Goal: Transaction & Acquisition: Purchase product/service

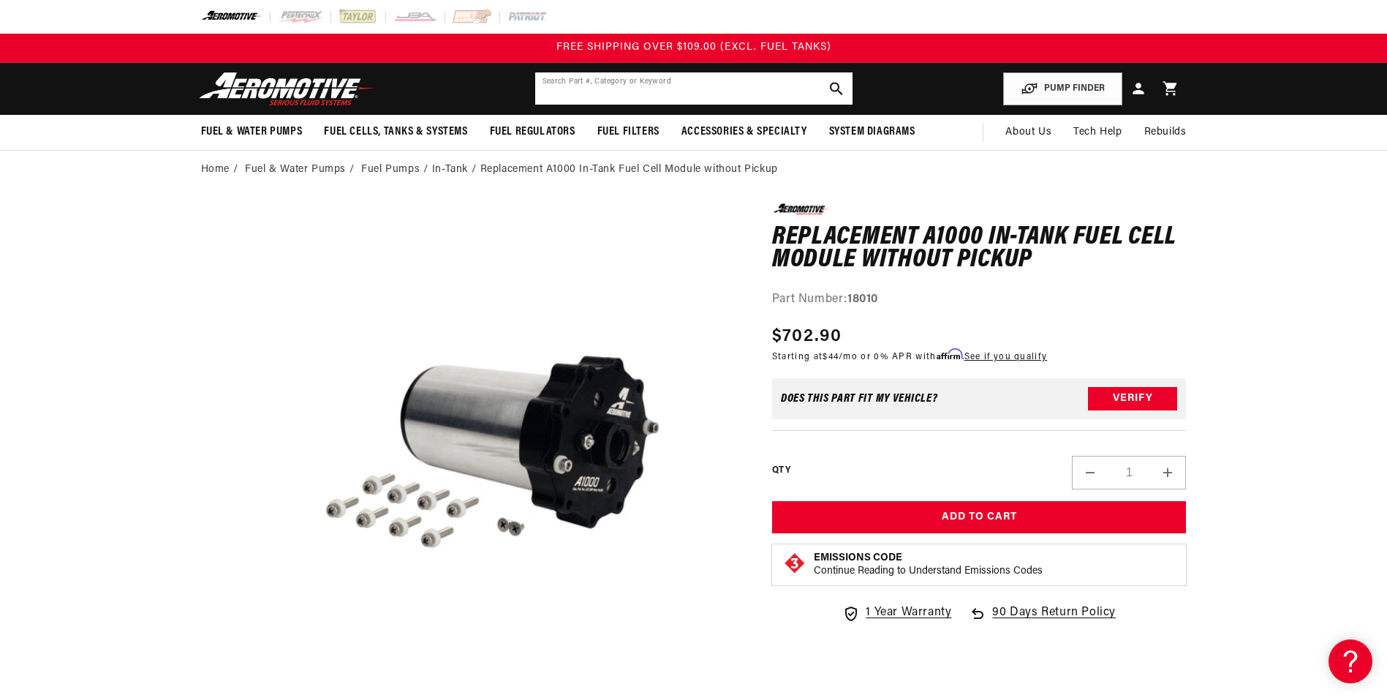
click at [654, 88] on input "text" at bounding box center [693, 88] width 317 height 32
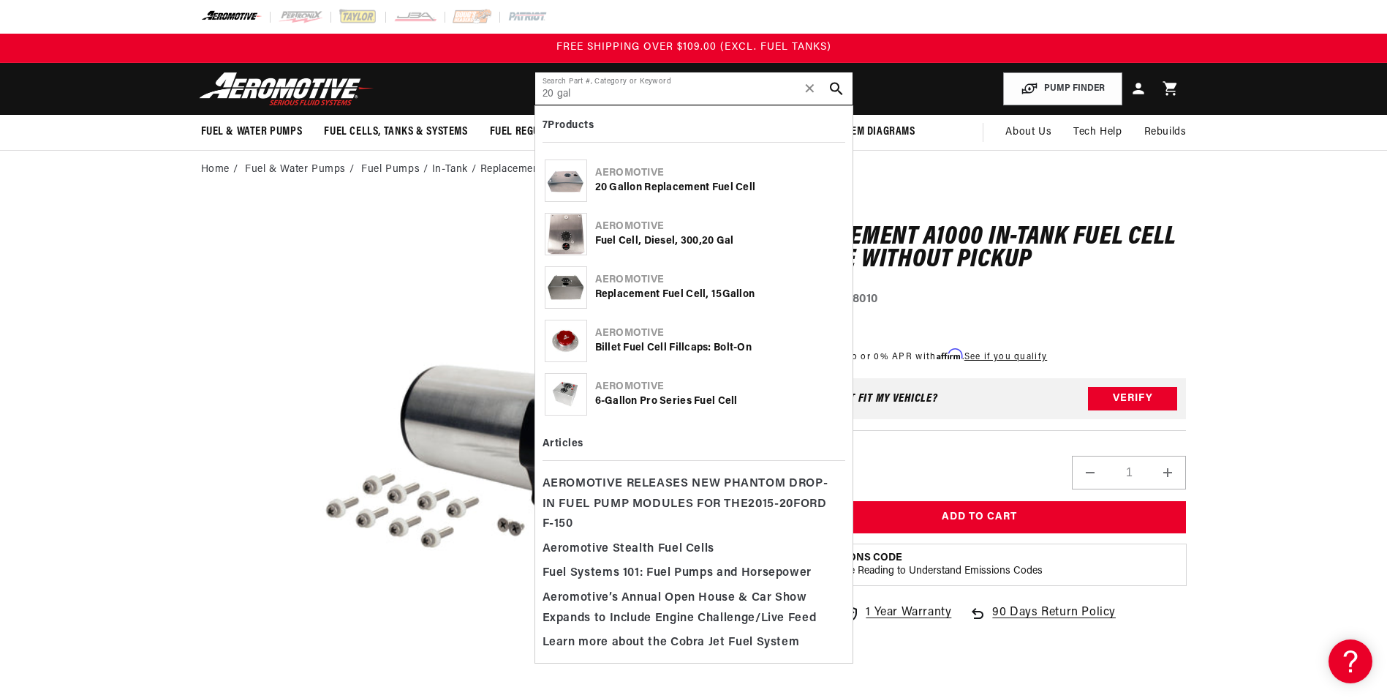
type input "20 gal"
click at [664, 176] on div "Aeromotive" at bounding box center [719, 173] width 248 height 15
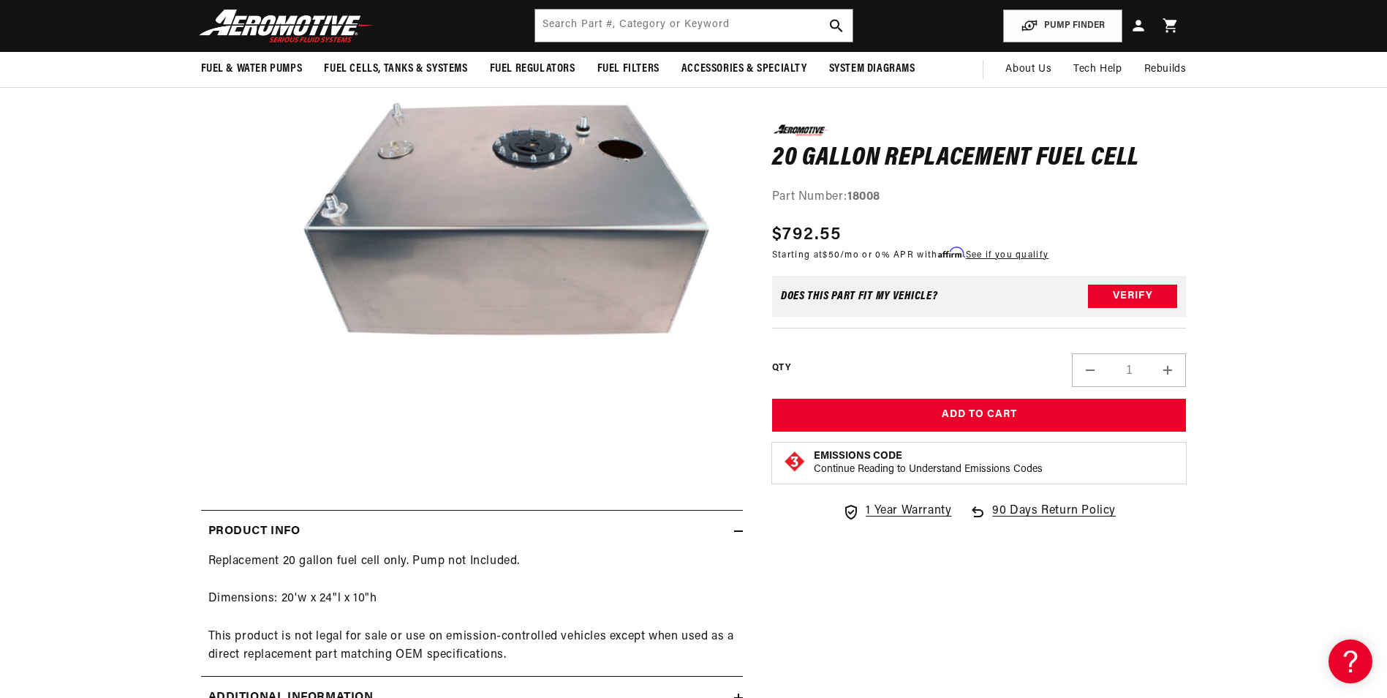
scroll to position [219, 0]
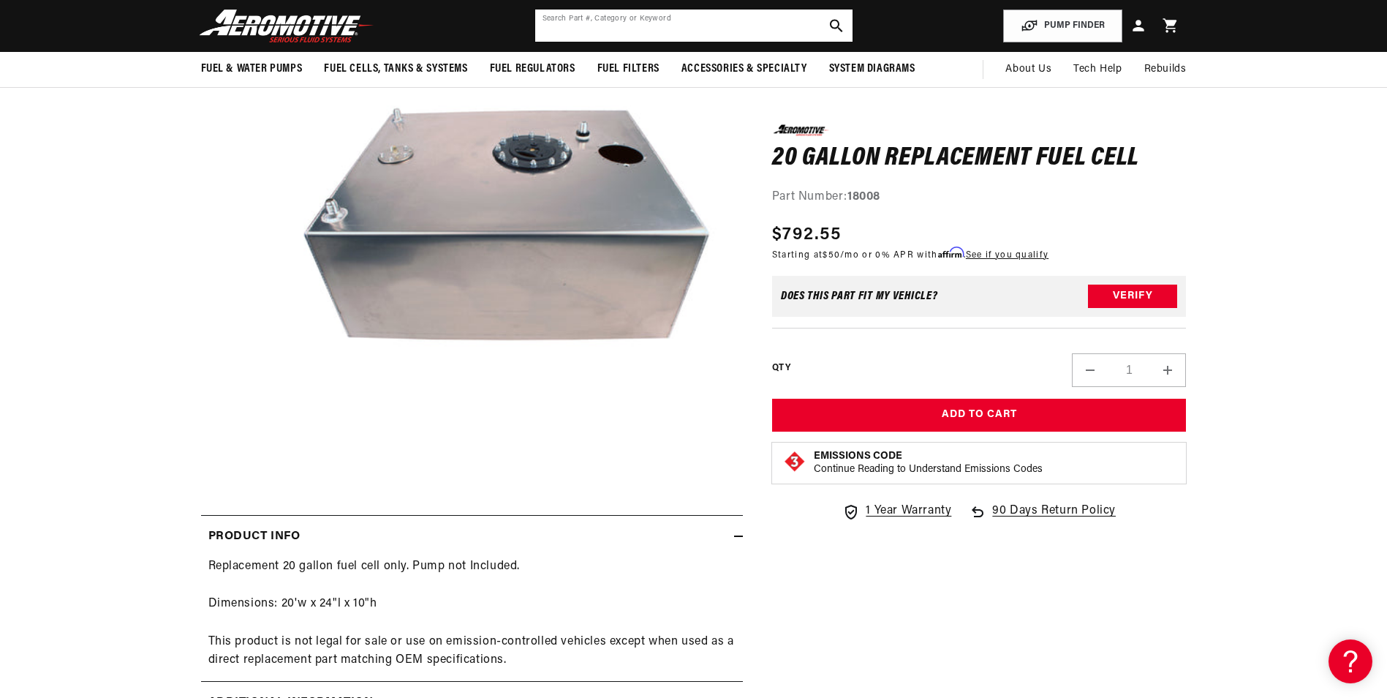
click at [590, 34] on input "text" at bounding box center [693, 26] width 317 height 32
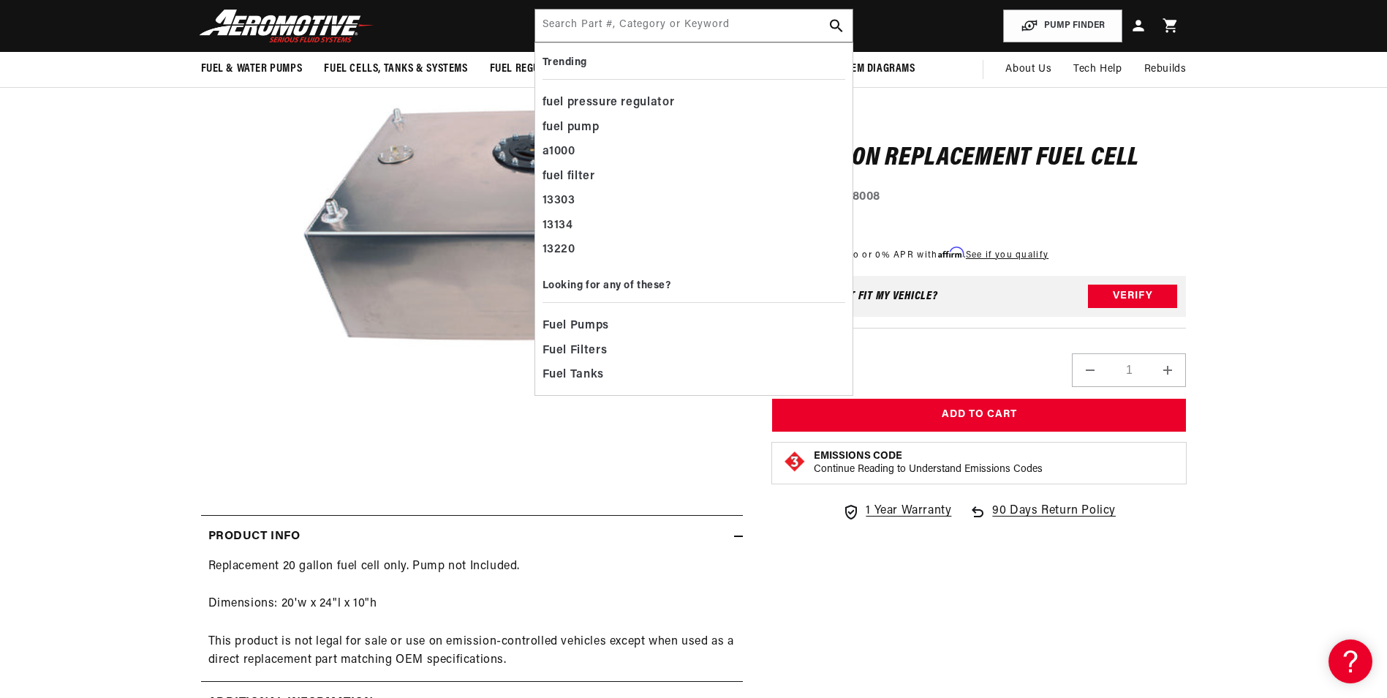
click at [1014, 136] on div "0.0 star rating Write a review 20 Gallon Replacement Fuel Cell 20 Gallon Replac…" at bounding box center [979, 165] width 415 height 82
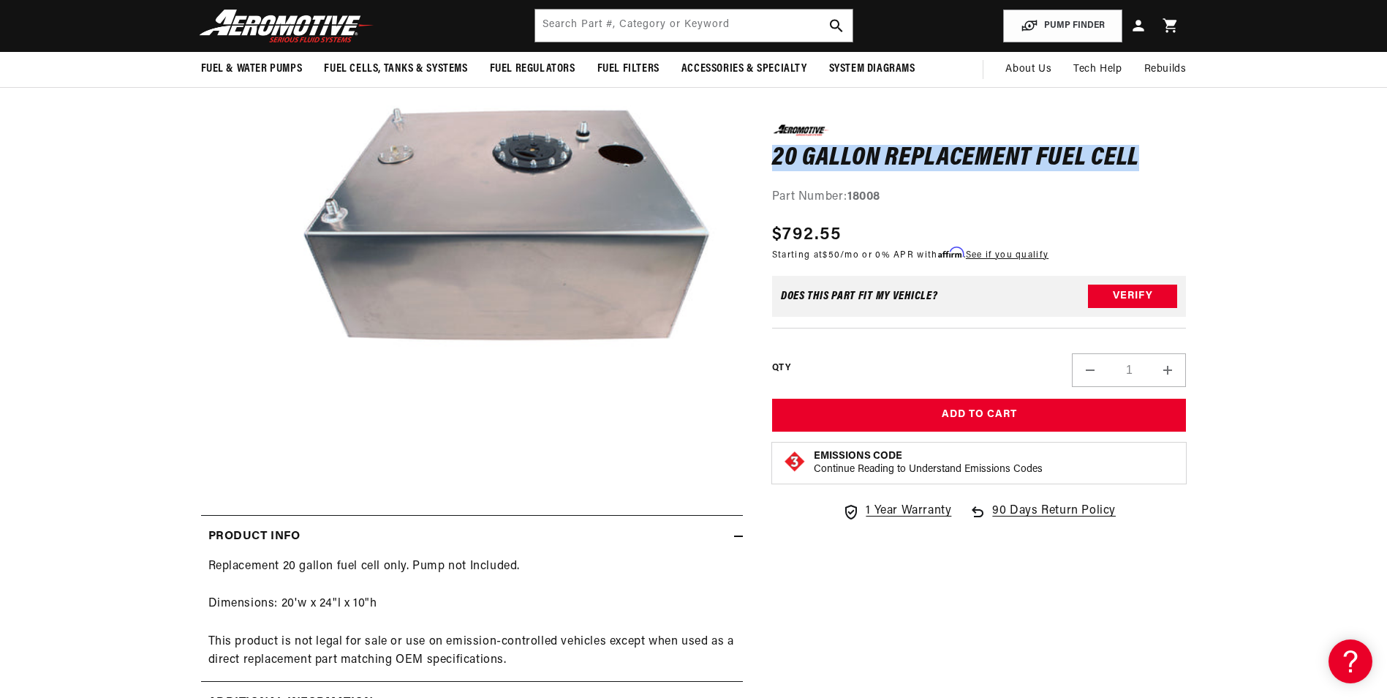
drag, startPoint x: 1014, startPoint y: 136, endPoint x: 774, endPoint y: 157, distance: 240.8
click at [774, 157] on h1 "20 Gallon Replacement Fuel Cell" at bounding box center [979, 157] width 415 height 23
copy h1 "20 Gallon Replacement Fuel Cell"
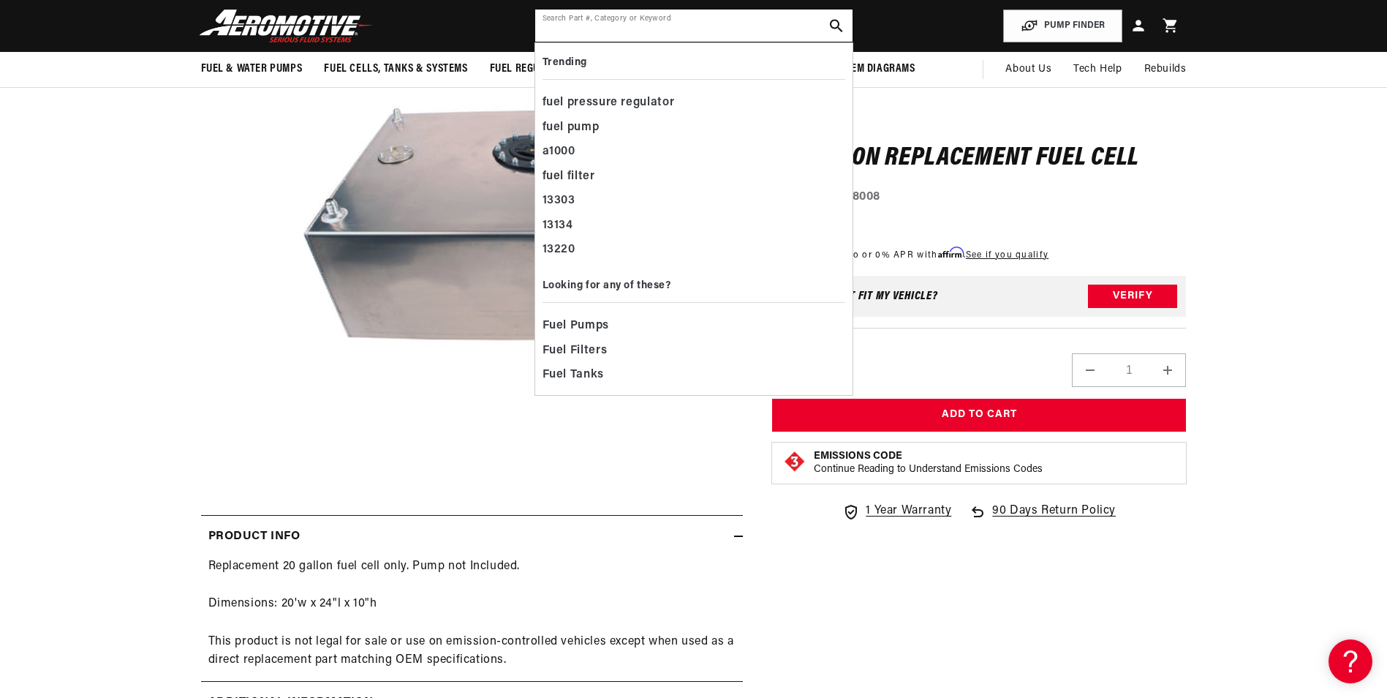
paste input "20 Gallon Replacement Fuel Cell"
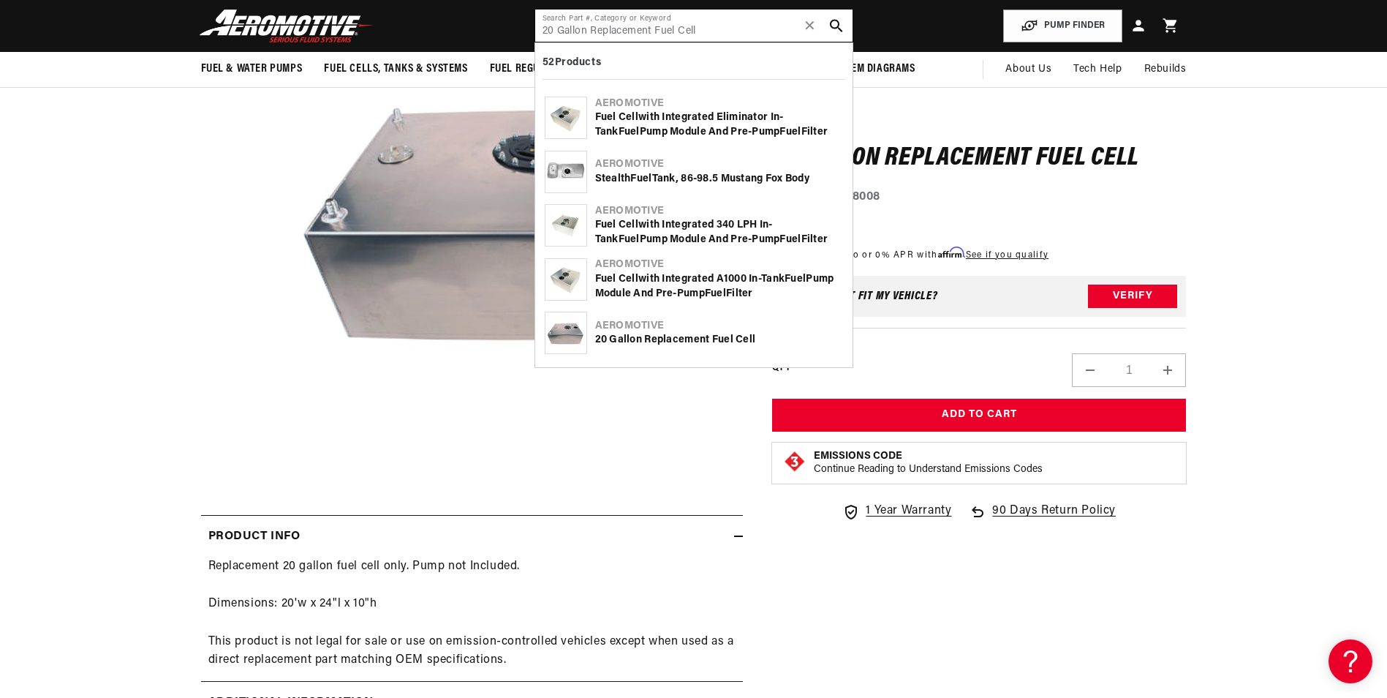
drag, startPoint x: 653, startPoint y: 31, endPoint x: 592, endPoint y: 31, distance: 60.7
click at [592, 31] on input "20 Gallon Replacement Fuel Cell" at bounding box center [693, 26] width 317 height 32
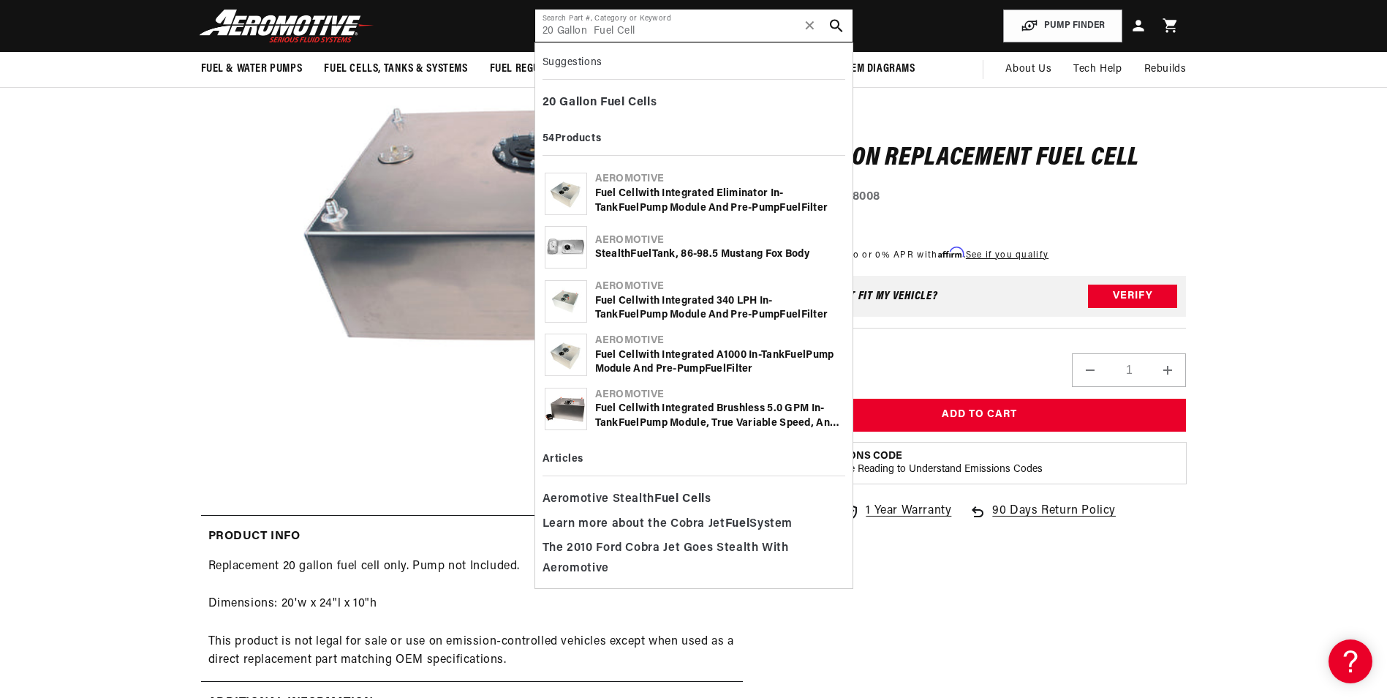
type input "20 Gallon Fuel Cell"
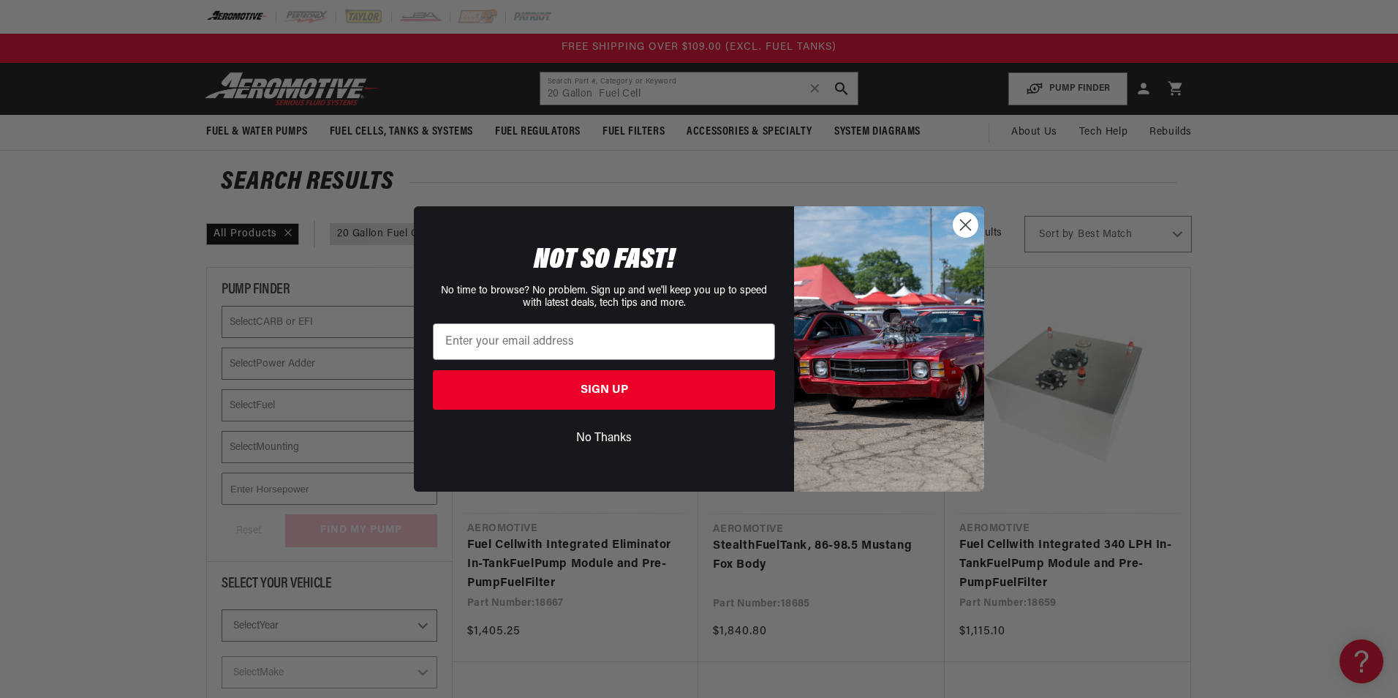
click at [969, 219] on circle "Close dialog" at bounding box center [966, 225] width 24 height 24
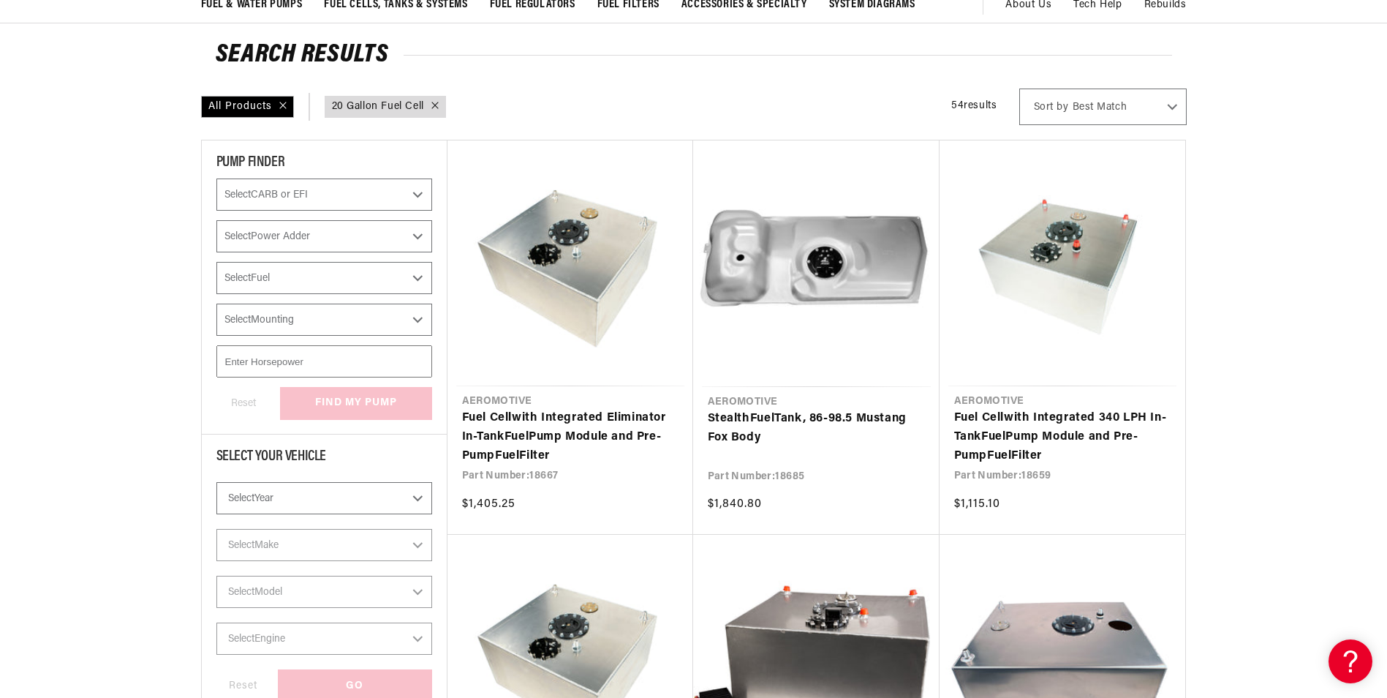
scroll to position [146, 0]
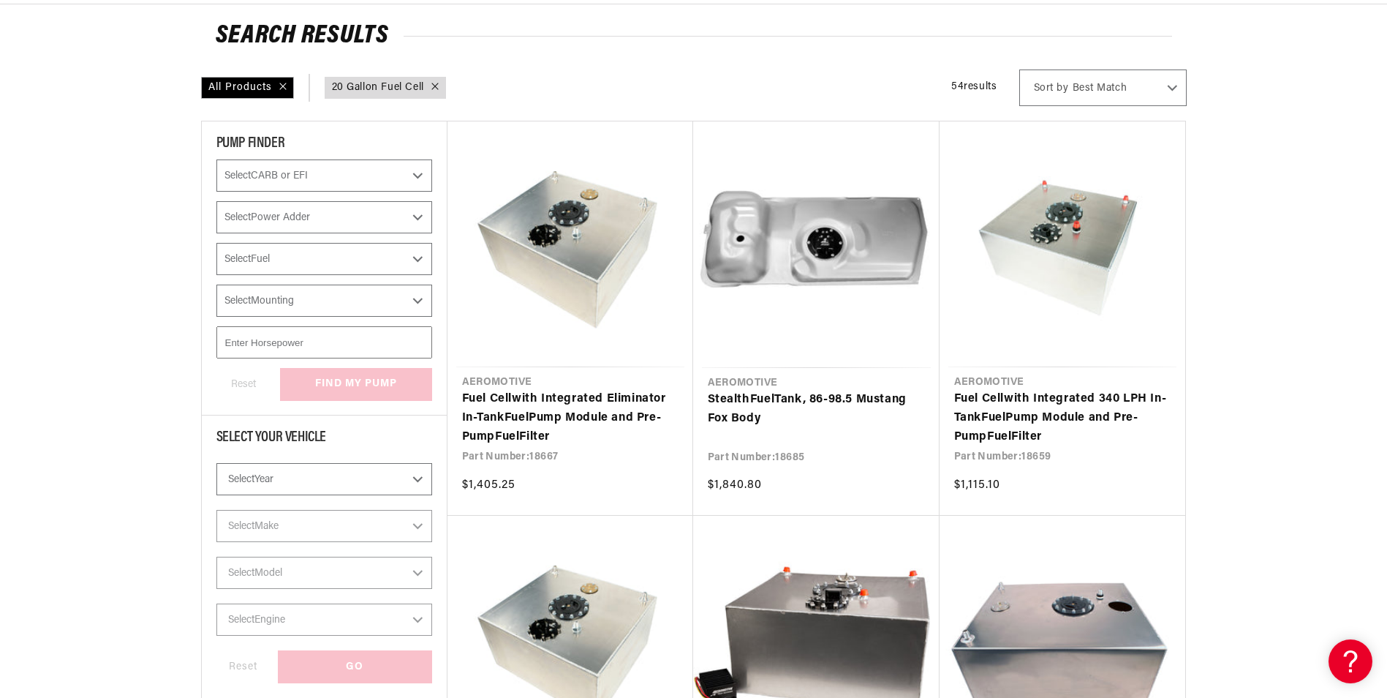
click at [401, 480] on select "Select Year 2023 2022 2021 2020 2019 2018 2017 2016 2015 2014 2013 2012 2011 20…" at bounding box center [324, 479] width 216 height 32
select select "2006"
click at [216, 463] on select "Select Year 2023 2022 2021 2020 2019 2018 2017 2016 2015 2014 2013 2012 2011 20…" at bounding box center [324, 479] width 216 height 32
select select "2006"
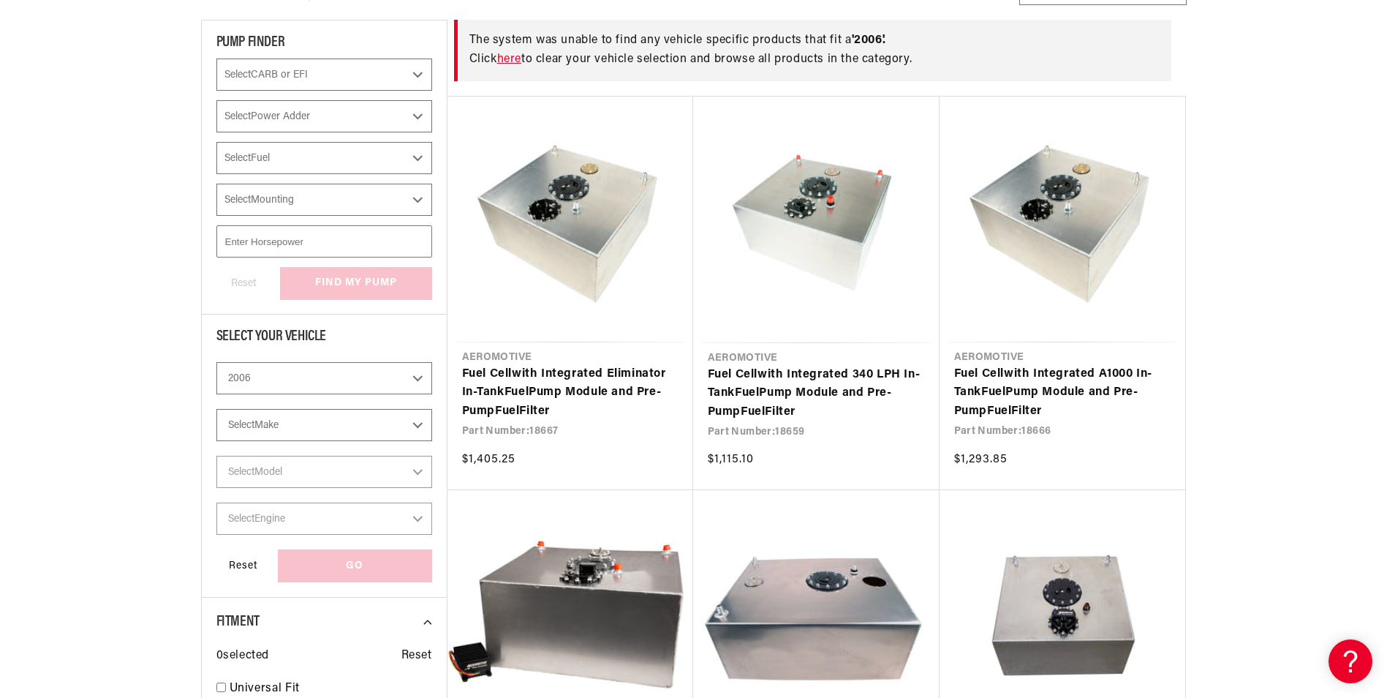
scroll to position [292, 0]
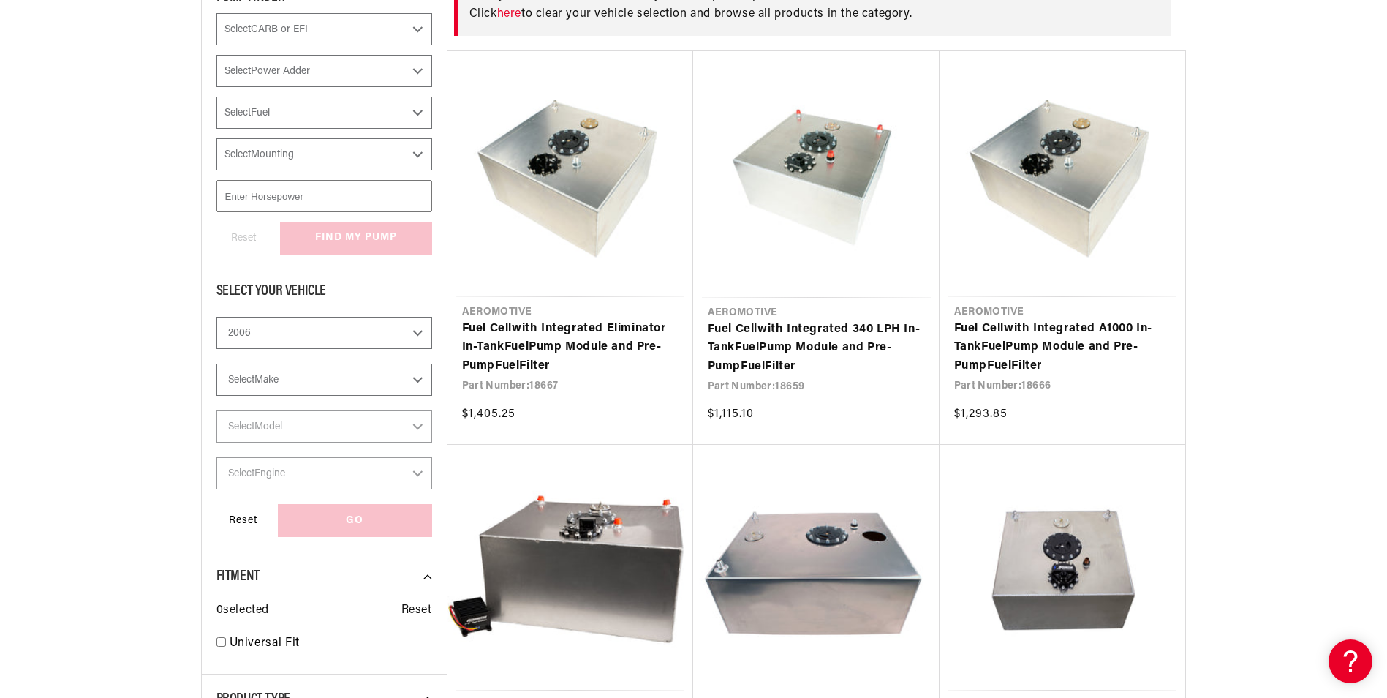
click at [357, 384] on select "Select Make Chevrolet Chrysler Dodge Ford GMC Mitsubishi Pontiac Subaru" at bounding box center [324, 379] width 216 height 32
select select "GMC"
click at [216, 363] on select "Select Make Chevrolet Chrysler Dodge Ford GMC Mitsubishi Pontiac Subaru" at bounding box center [324, 379] width 216 height 32
select select "GMC"
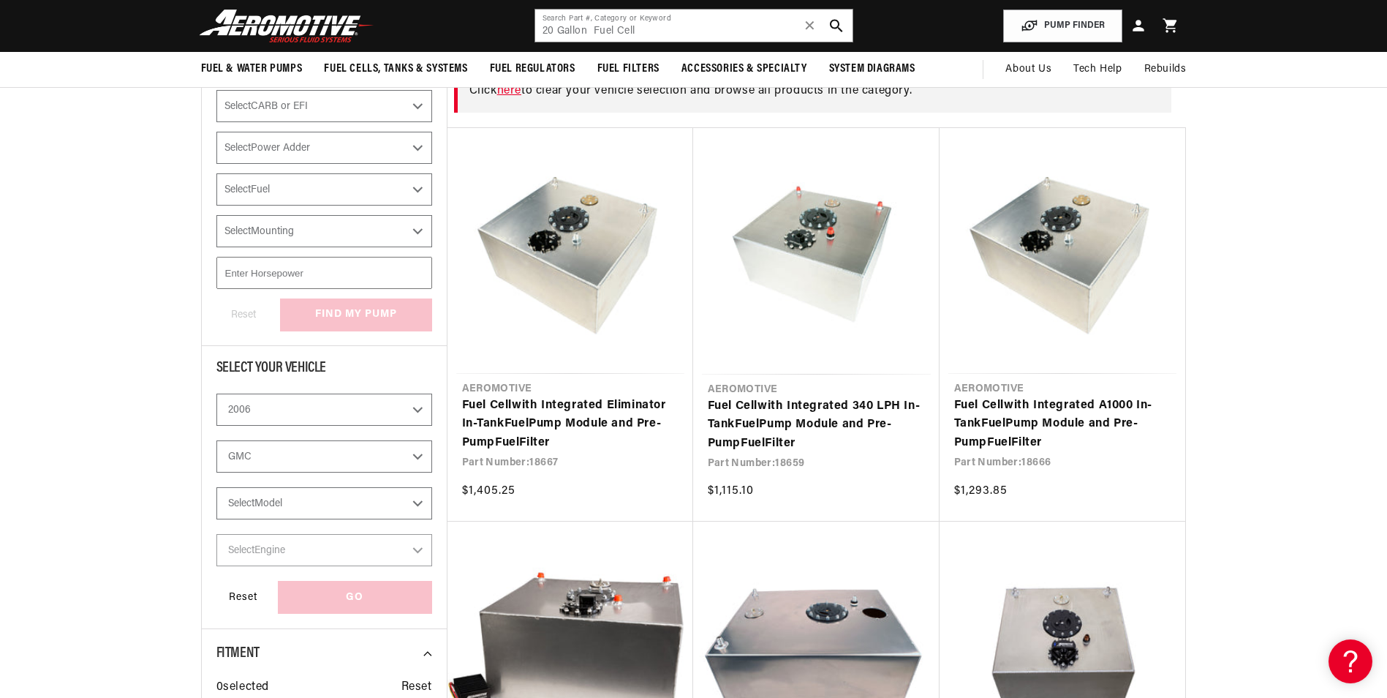
click at [409, 499] on select "Select Model Sierra 1500 Sierra 2500 HD Sierra 3500" at bounding box center [324, 503] width 216 height 32
select select "Sierra-1500"
click at [216, 487] on select "Select Model Sierra 1500 Sierra 2500 HD Sierra 3500" at bounding box center [324, 503] width 216 height 32
select select "Sierra-1500"
click at [406, 551] on select "Select Engine 4.8L 5.3L 6.0L" at bounding box center [324, 550] width 216 height 32
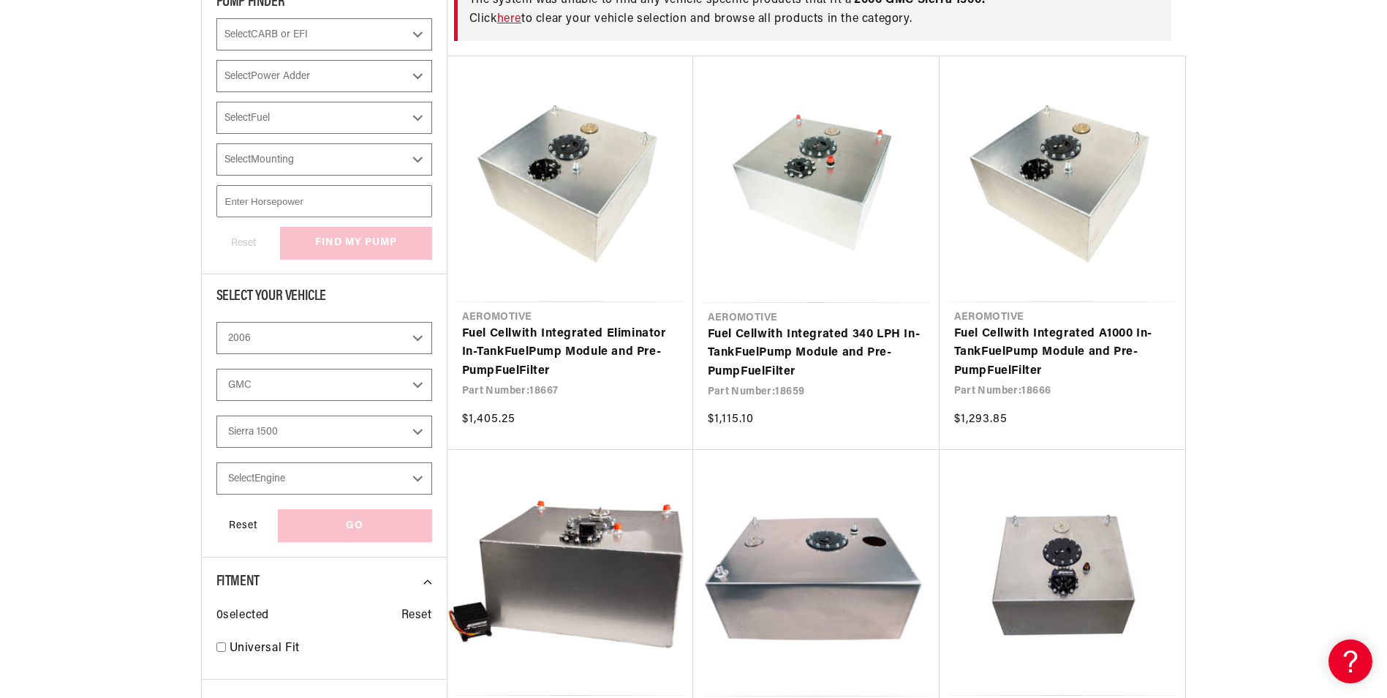
scroll to position [289, 0]
drag, startPoint x: 404, startPoint y: 474, endPoint x: 381, endPoint y: 488, distance: 27.6
click at [404, 474] on select "Select Engine 4.8L 5.3L 6.0L" at bounding box center [324, 477] width 216 height 32
select select "6.0L"
click at [216, 461] on select "Select Engine 4.8L 5.3L 6.0L" at bounding box center [324, 477] width 216 height 32
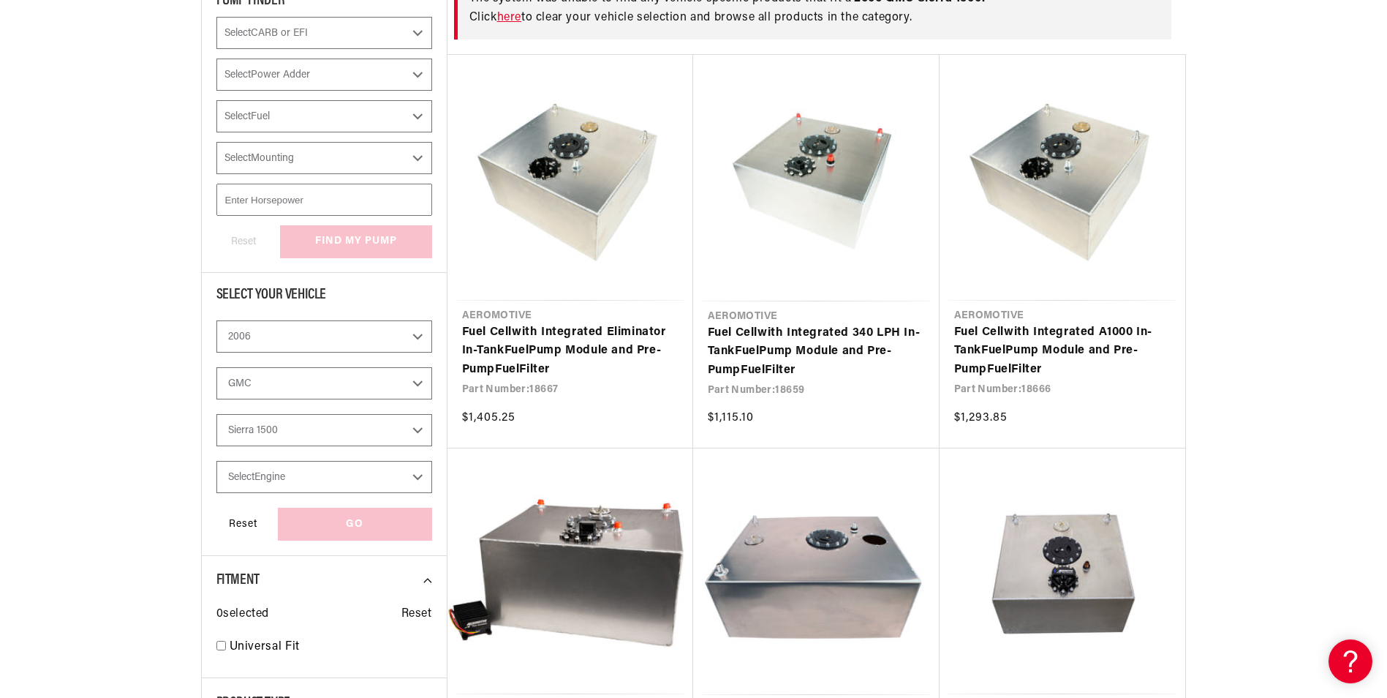
select select "6.0L"
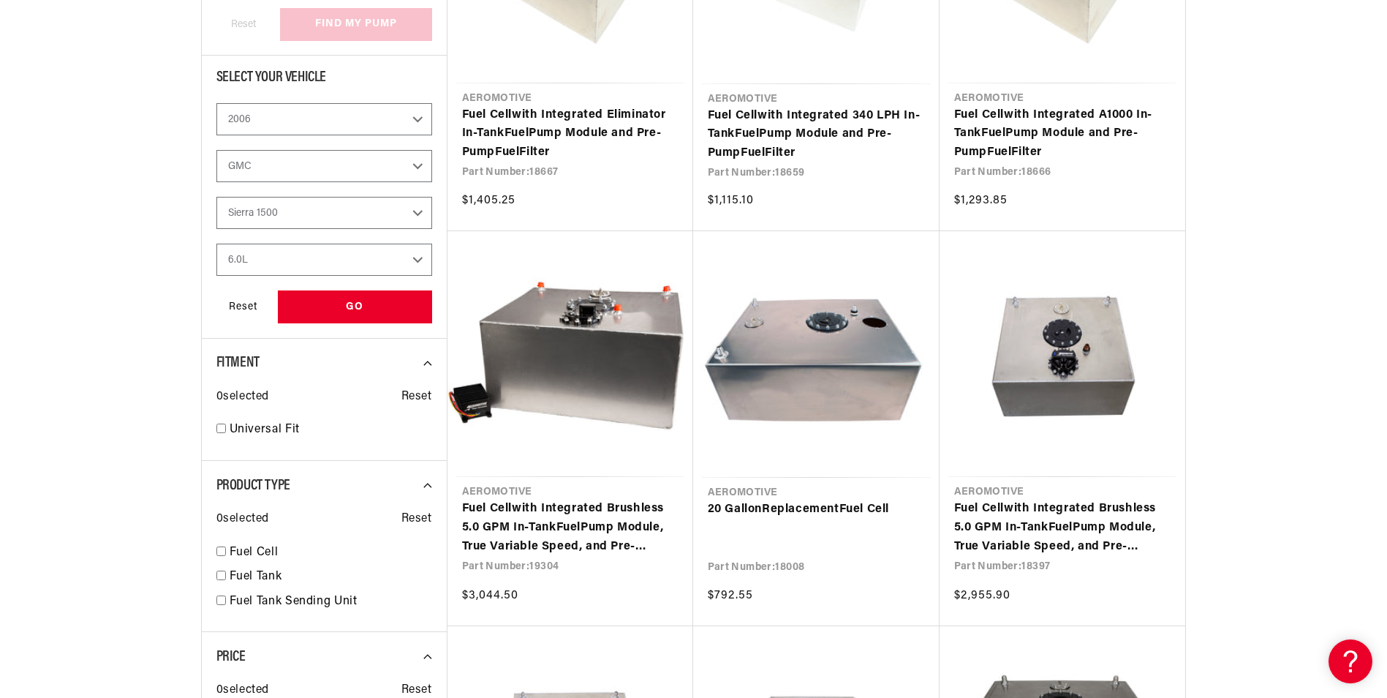
scroll to position [508, 0]
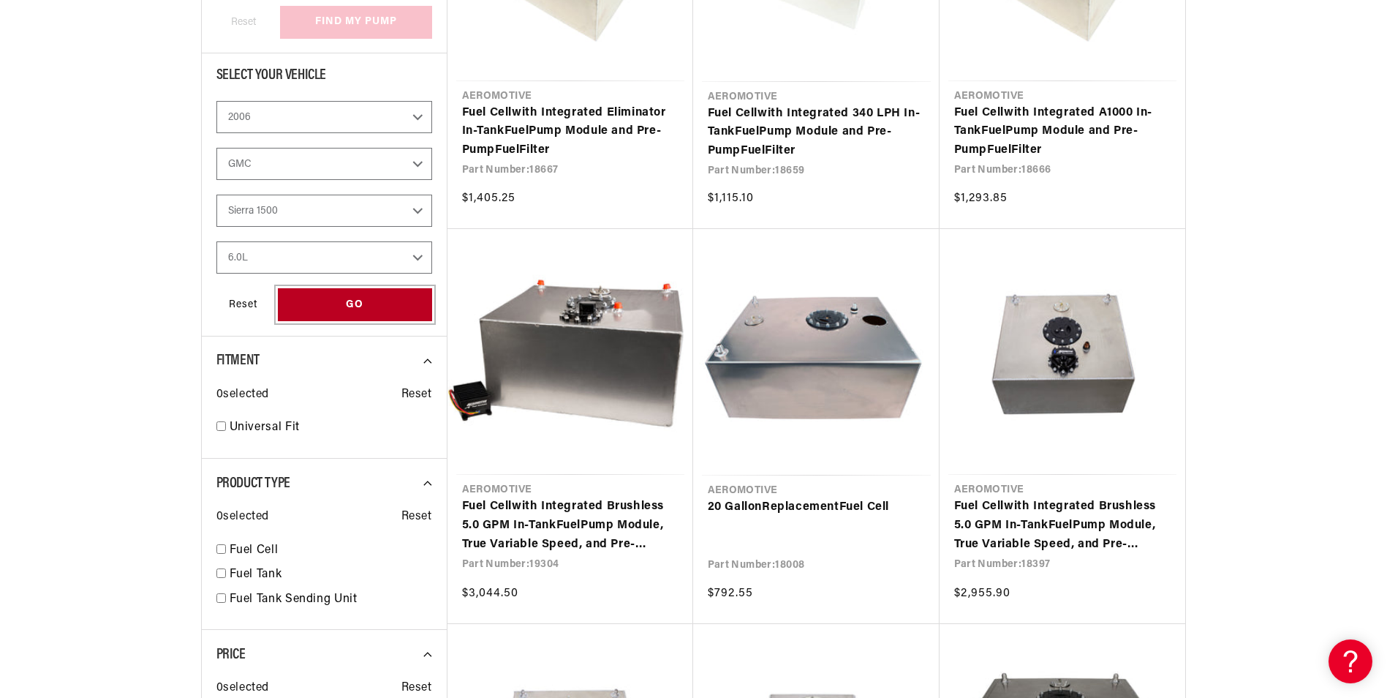
click at [348, 309] on div "GO" at bounding box center [355, 304] width 154 height 33
click at [377, 307] on div "GO" at bounding box center [355, 304] width 154 height 33
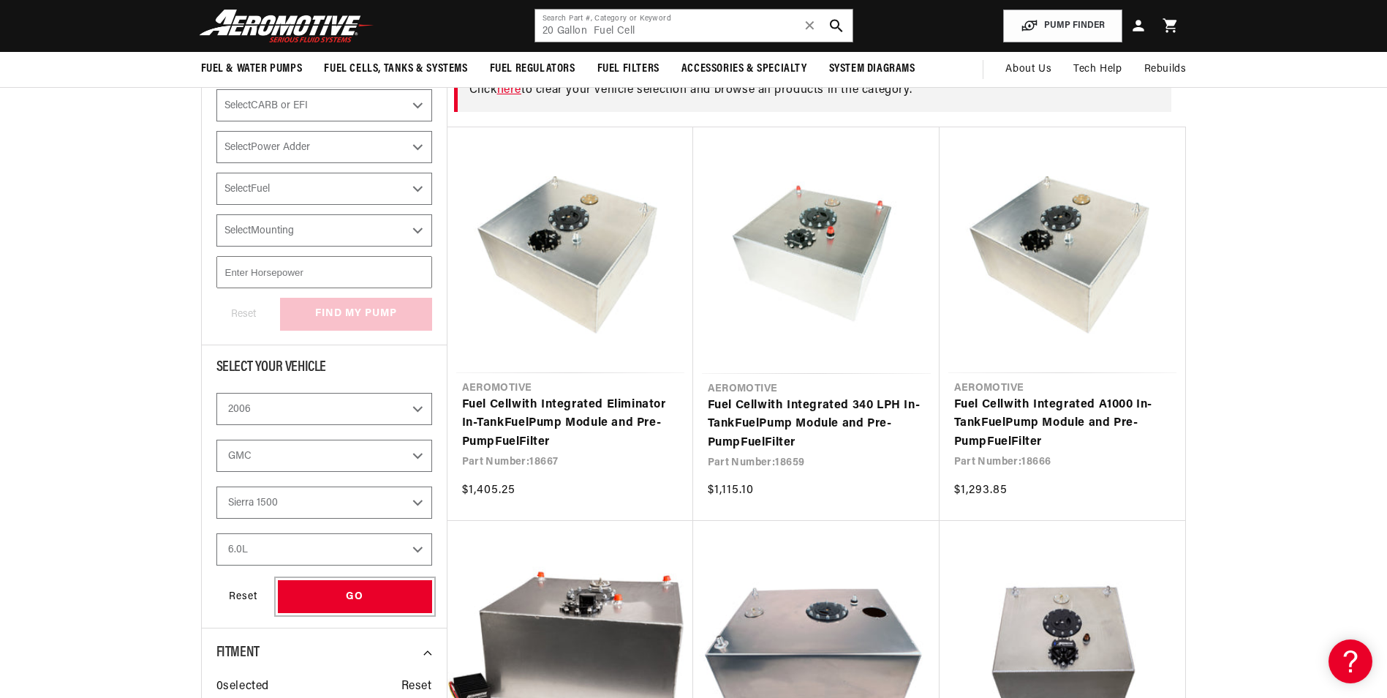
scroll to position [216, 0]
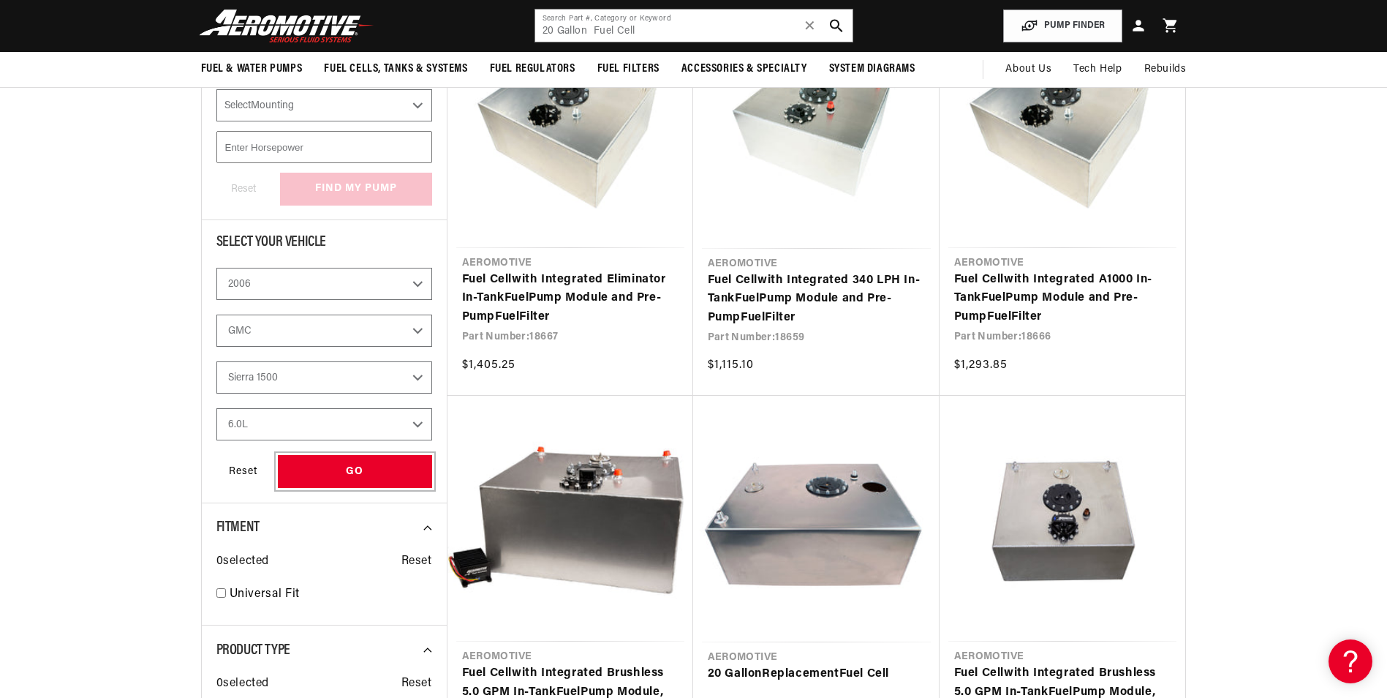
scroll to position [216, 0]
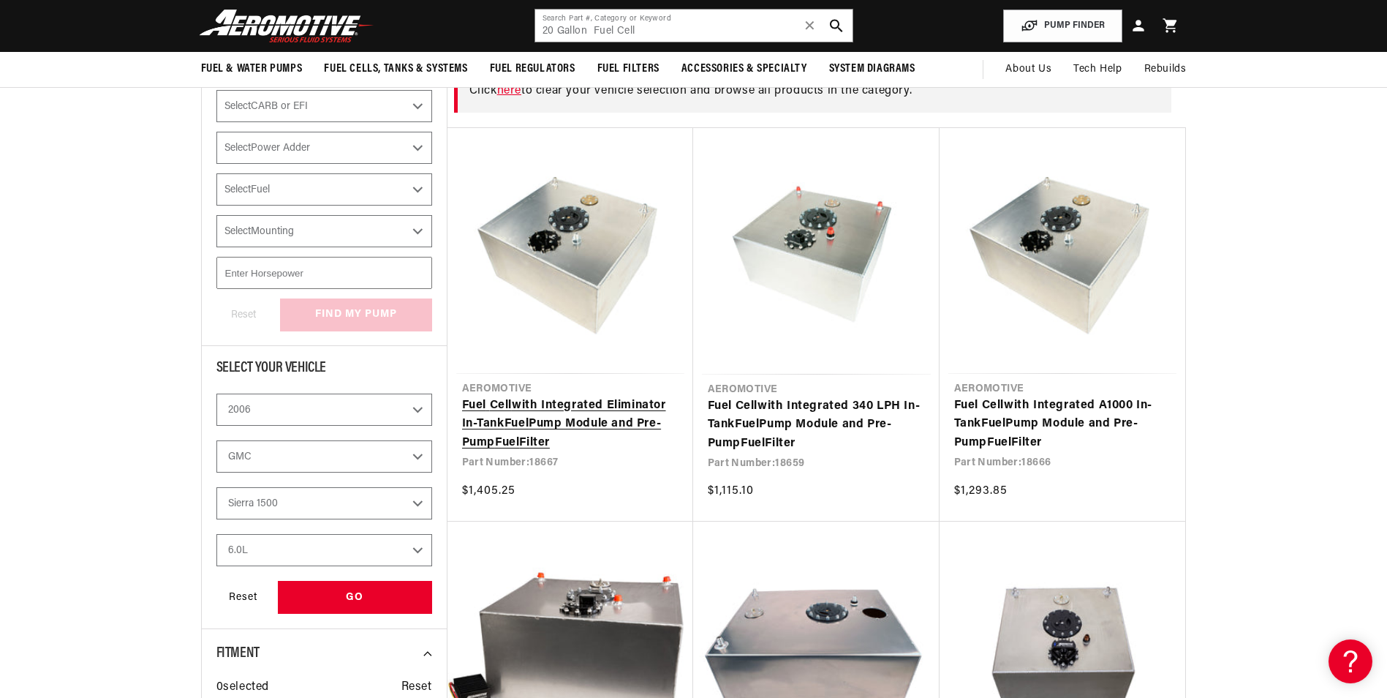
click at [589, 396] on link "Fuel Cell with Integrated Eliminator In-Tank Fuel Pump Module and Pre-Pump Fuel…" at bounding box center [570, 424] width 216 height 56
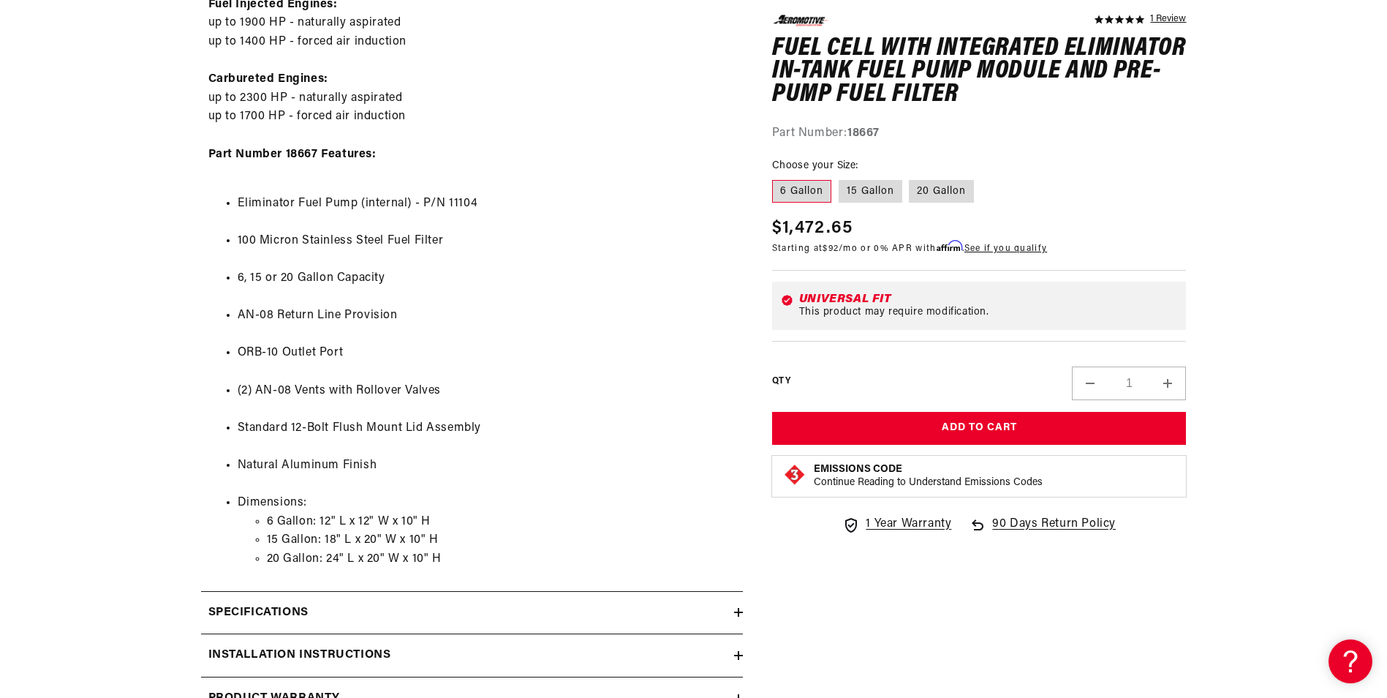
scroll to position [1097, 0]
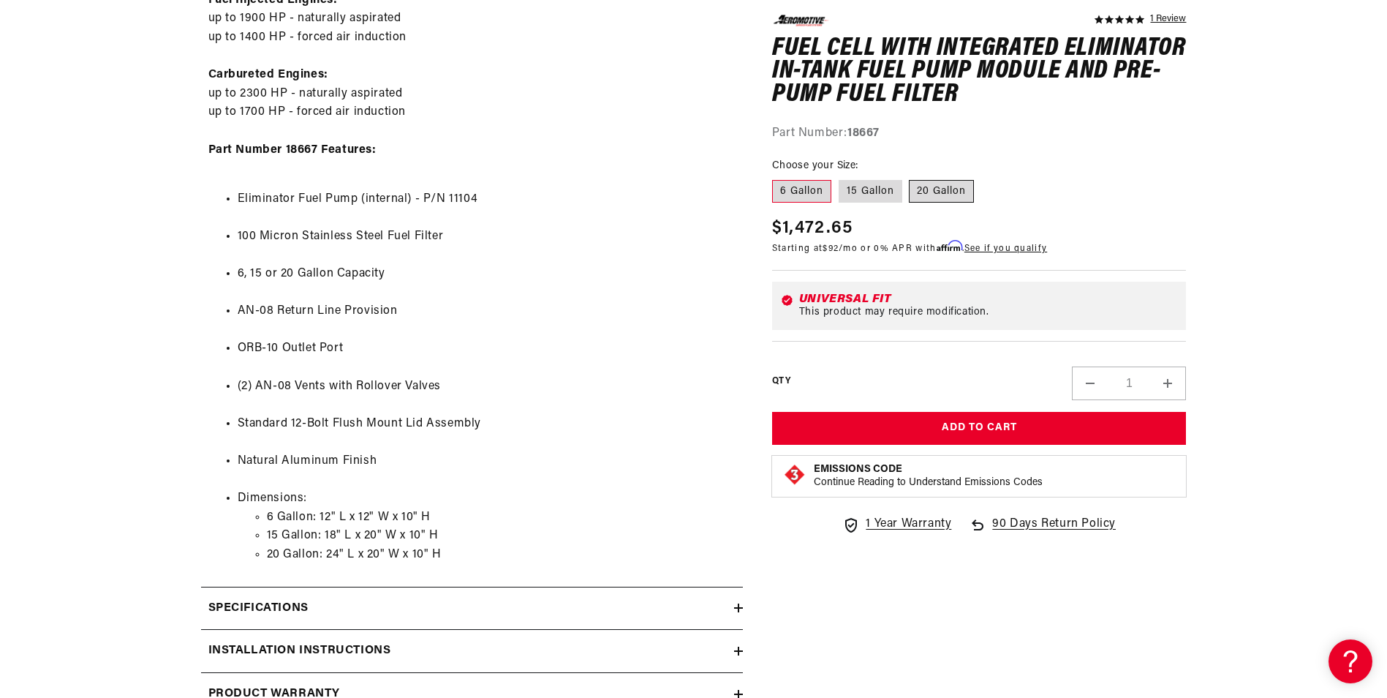
click at [941, 183] on label "20 Gallon" at bounding box center [941, 190] width 65 height 23
click at [910, 177] on input "20 Gallon" at bounding box center [910, 176] width 1 height 1
radio input "true"
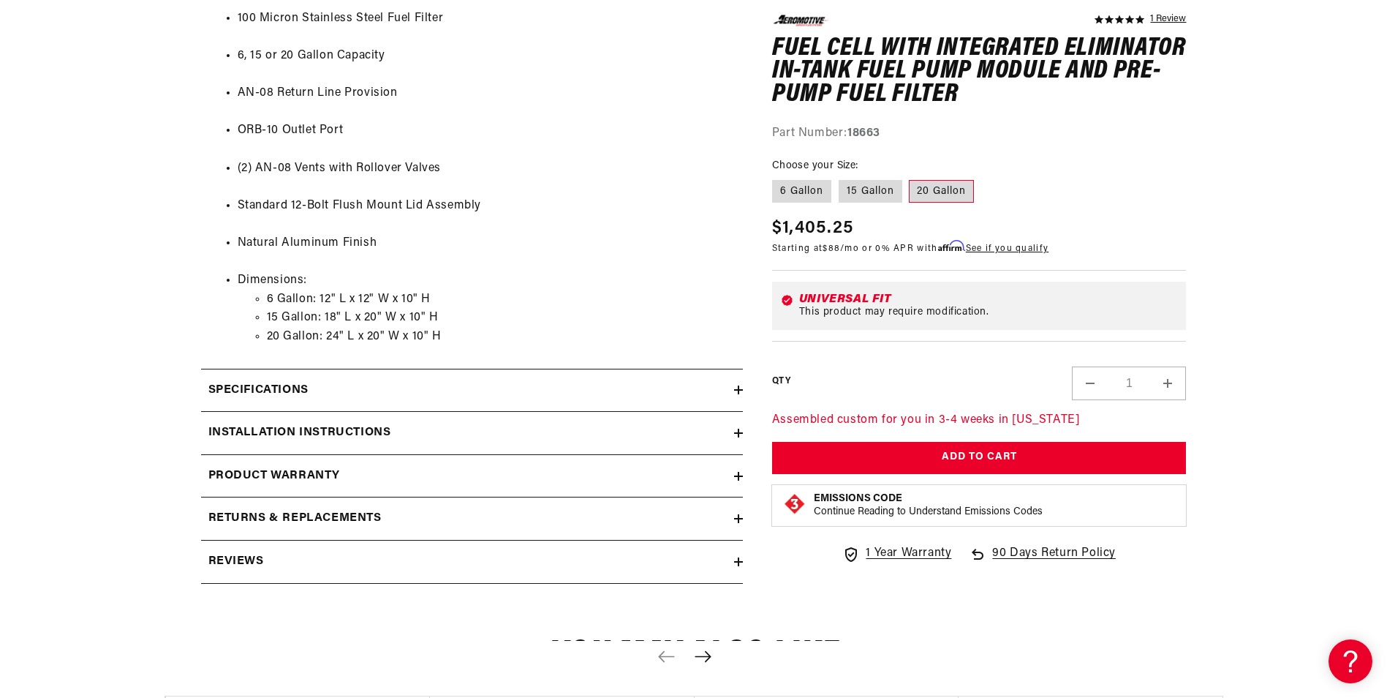
scroll to position [1316, 0]
click at [735, 386] on icon at bounding box center [738, 388] width 9 height 9
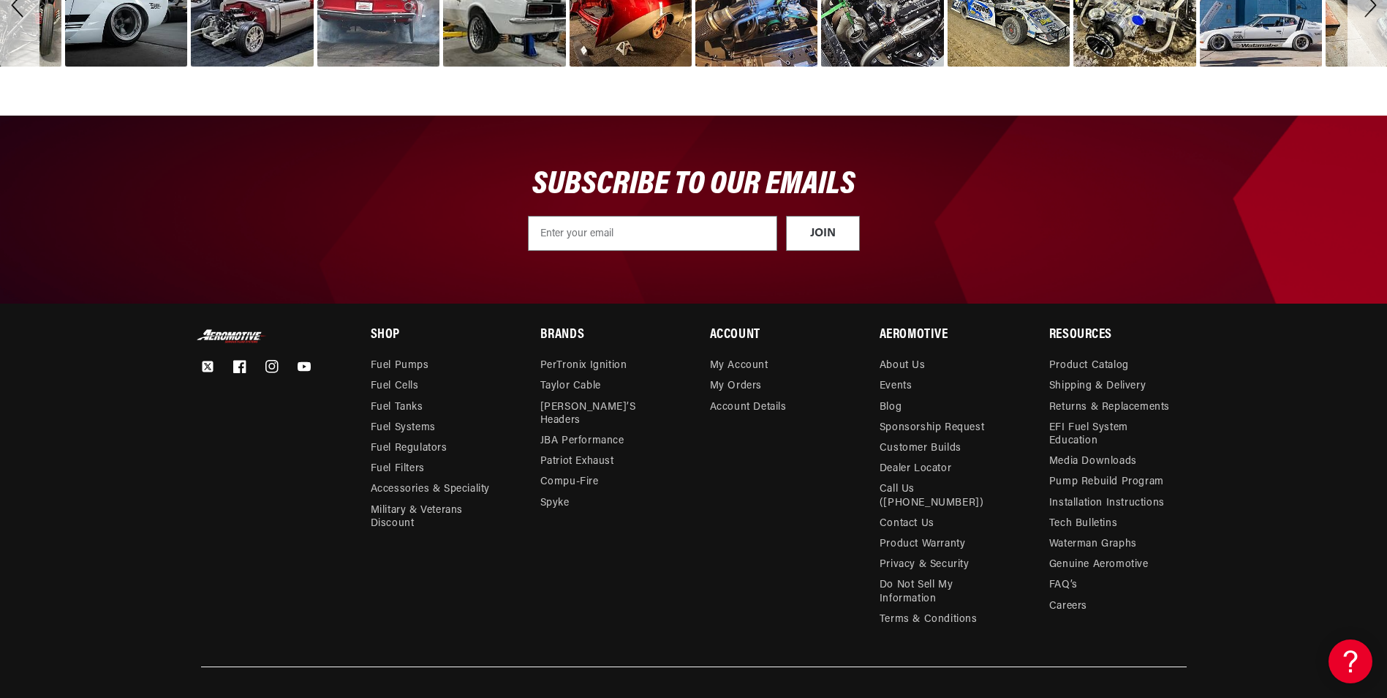
scroll to position [4168, 0]
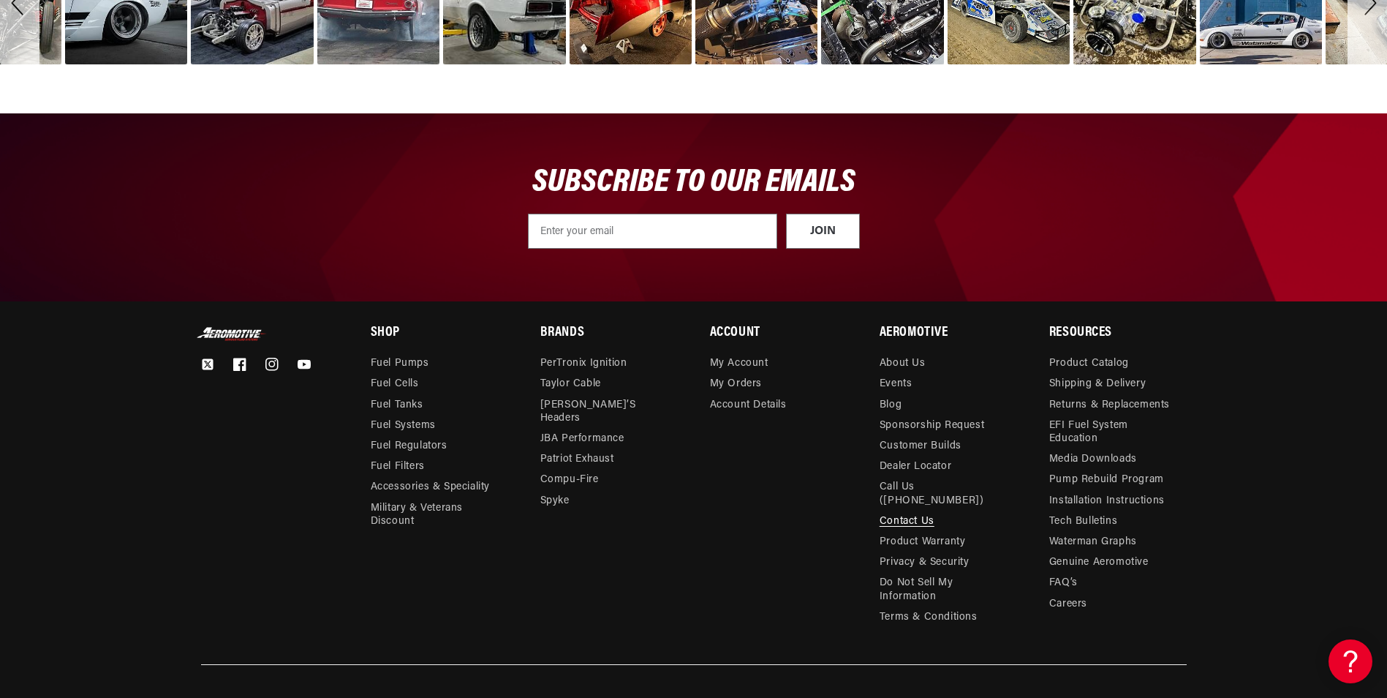
click at [897, 517] on link "Contact Us" at bounding box center [907, 521] width 55 height 20
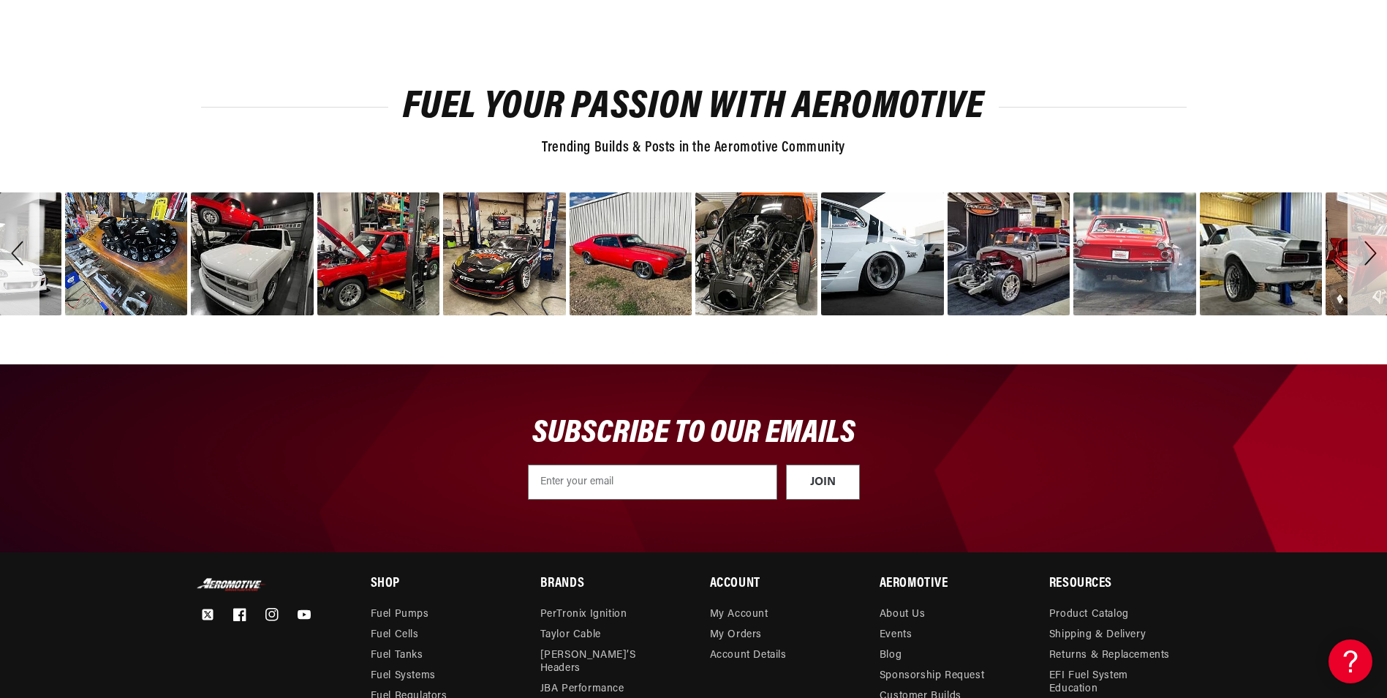
scroll to position [2380, 0]
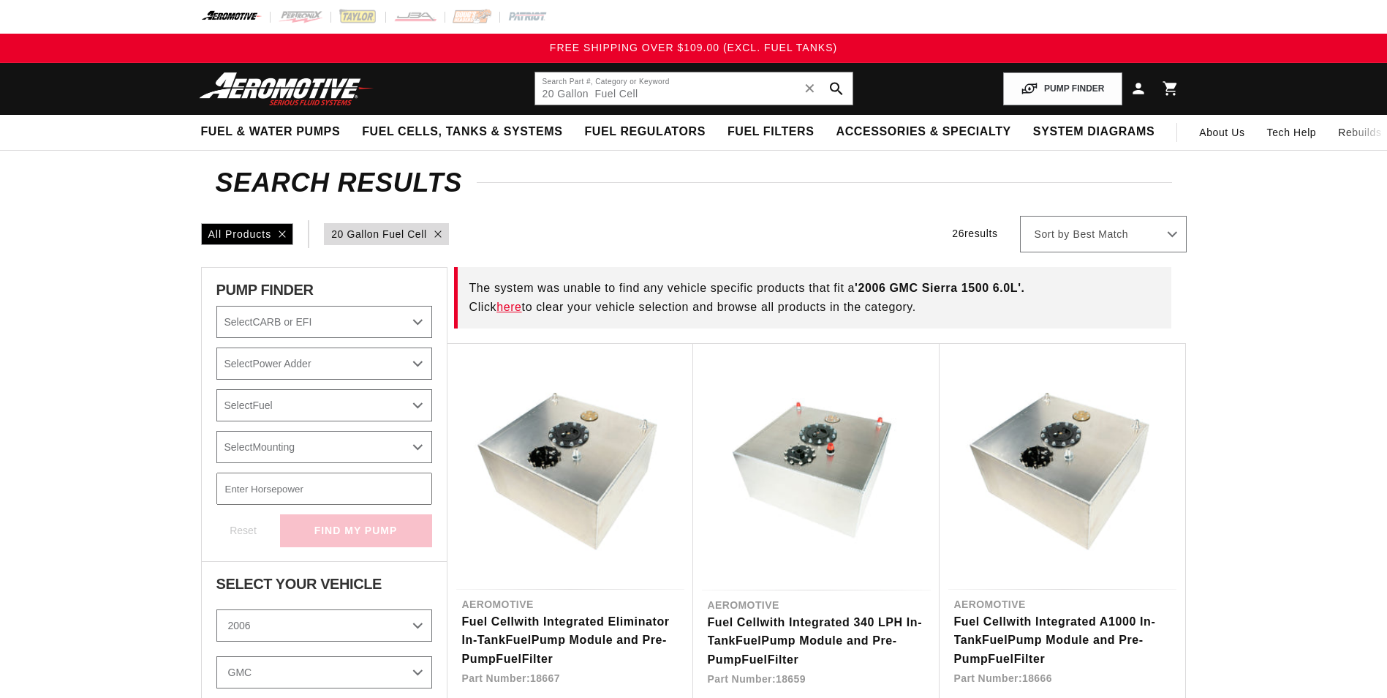
select select "2006"
select select "GMC"
select select "6.0L"
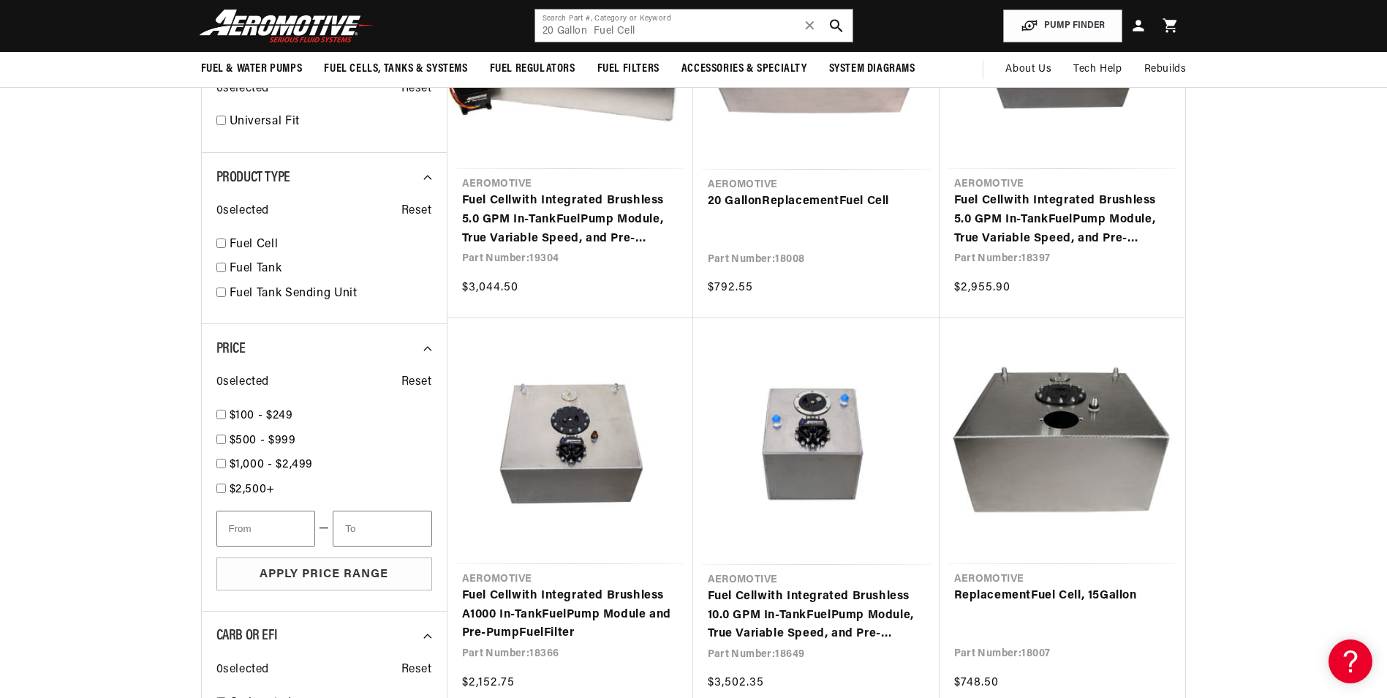
scroll to position [801, 0]
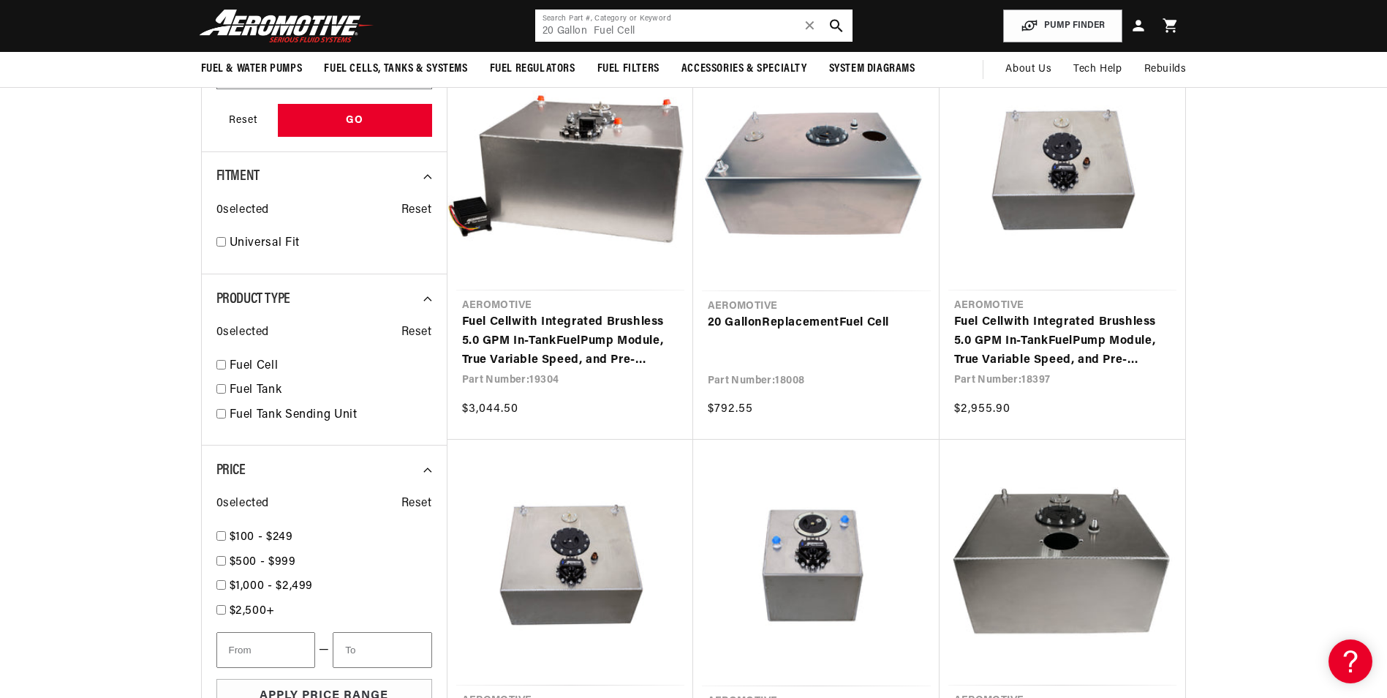
drag, startPoint x: 664, startPoint y: 29, endPoint x: 519, endPoint y: 11, distance: 145.9
click at [519, 11] on header "Fuel & Water Pumps Back In-Tank In-Line Fuel Pumps" at bounding box center [694, 26] width 1059 height 52
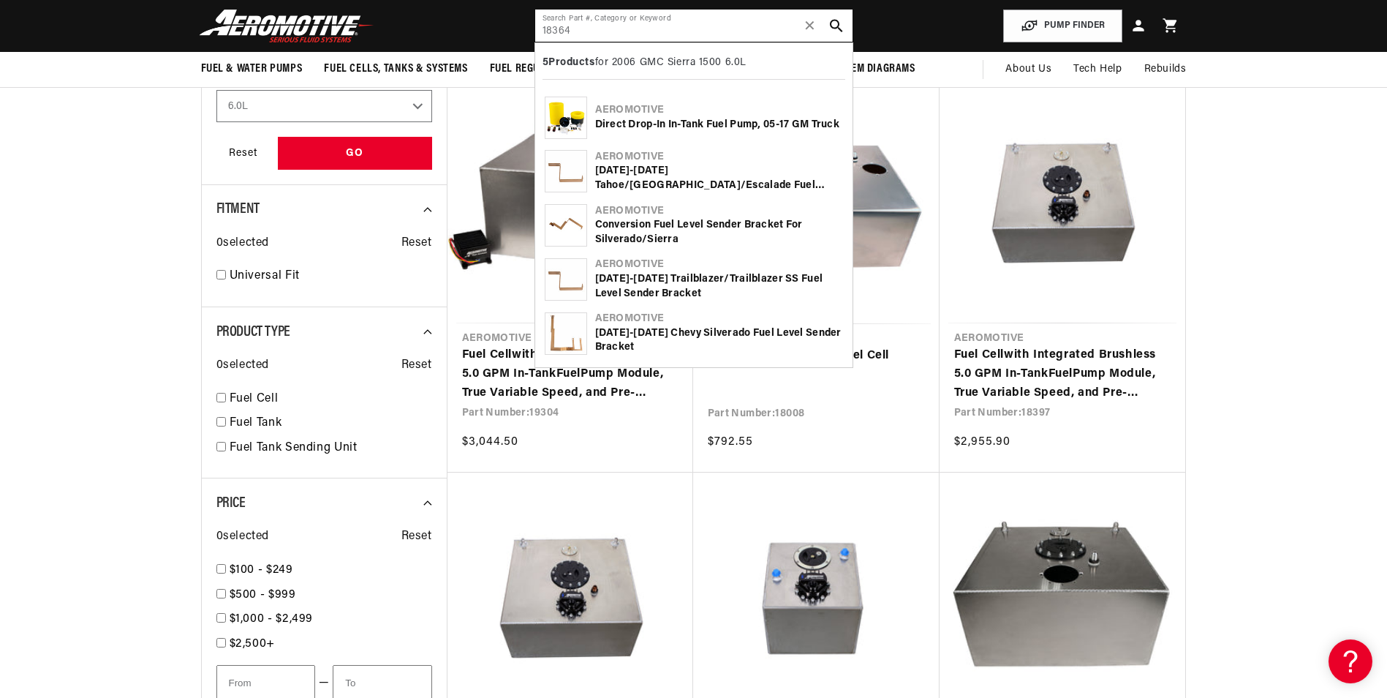
type input "18364"
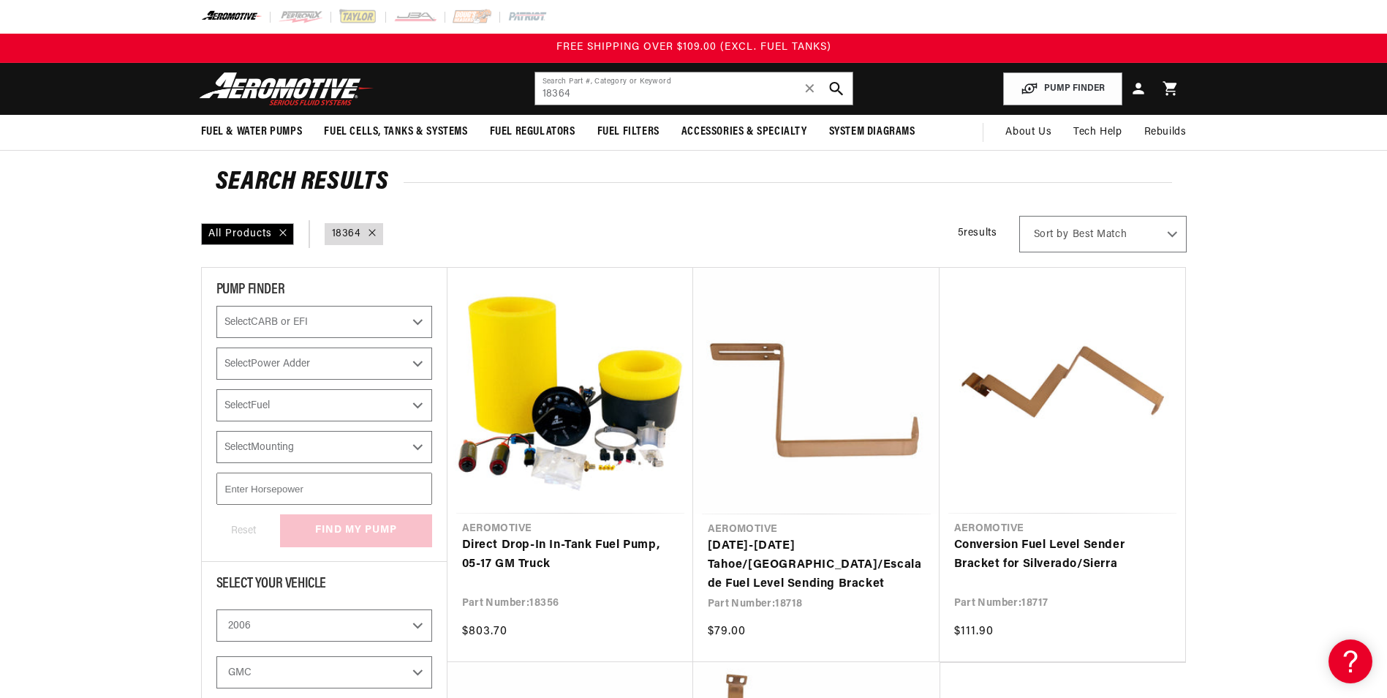
click at [837, 89] on icon "search button" at bounding box center [836, 89] width 14 height 14
click at [837, 89] on use "search button" at bounding box center [836, 89] width 14 height 14
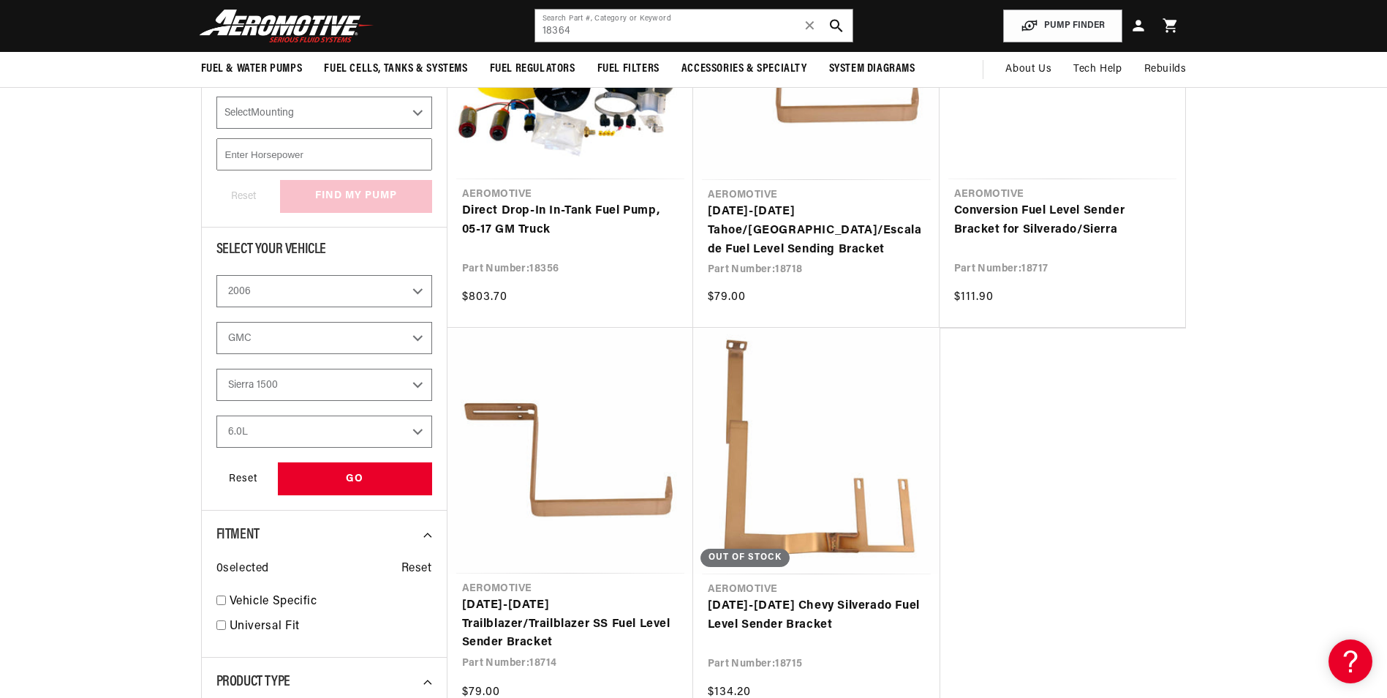
scroll to position [73, 0]
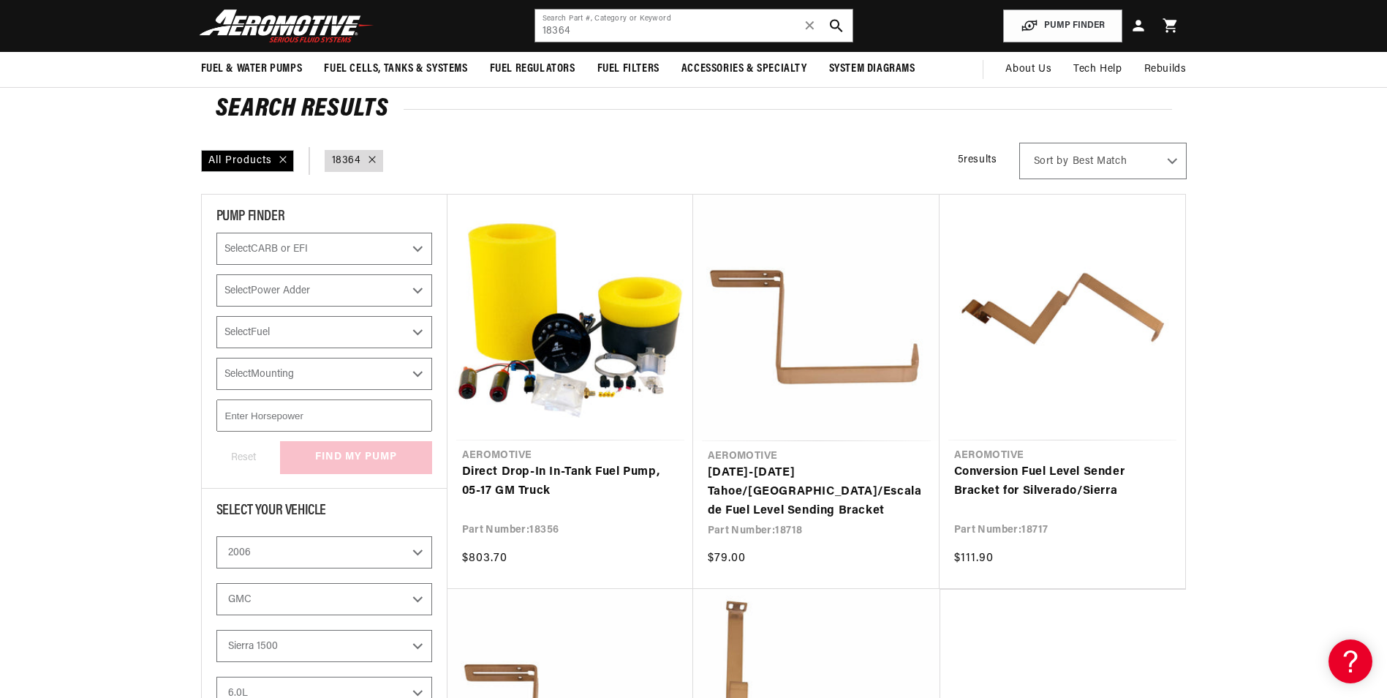
click at [309, 20] on img at bounding box center [286, 26] width 183 height 34
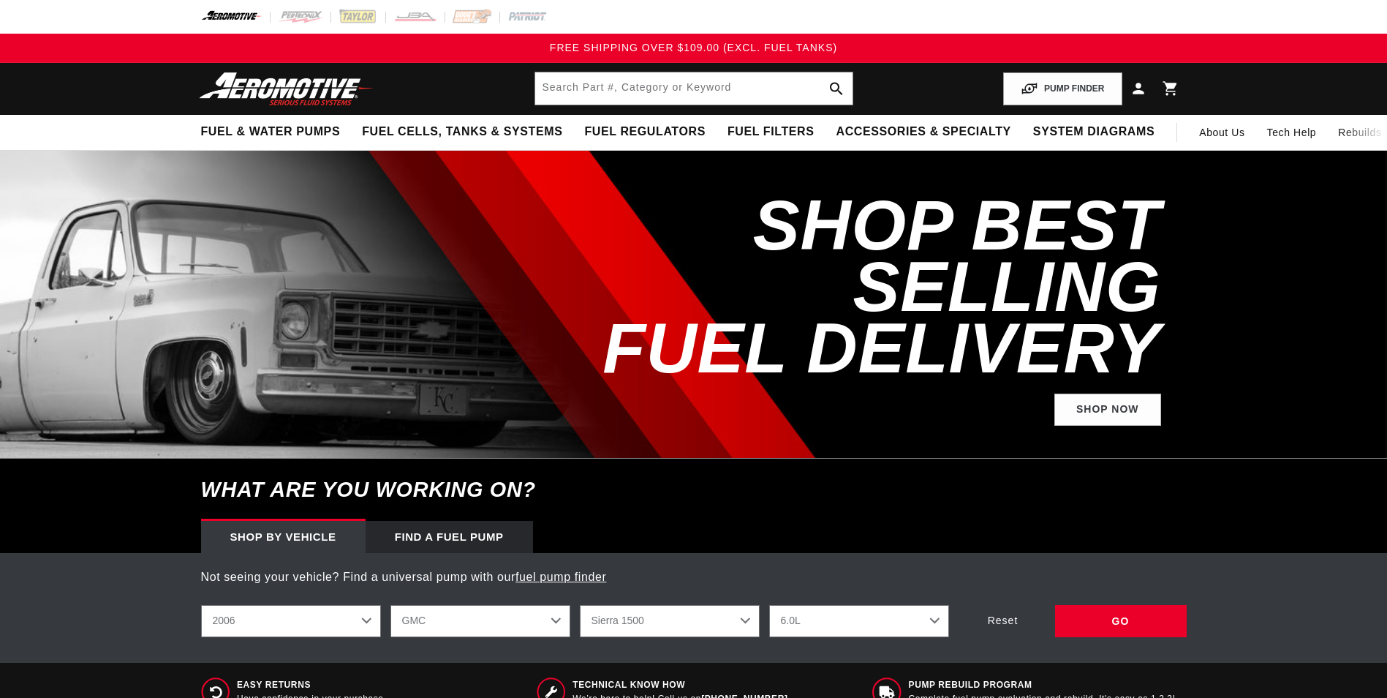
select select "2006"
select select "GMC"
select select "6.0L"
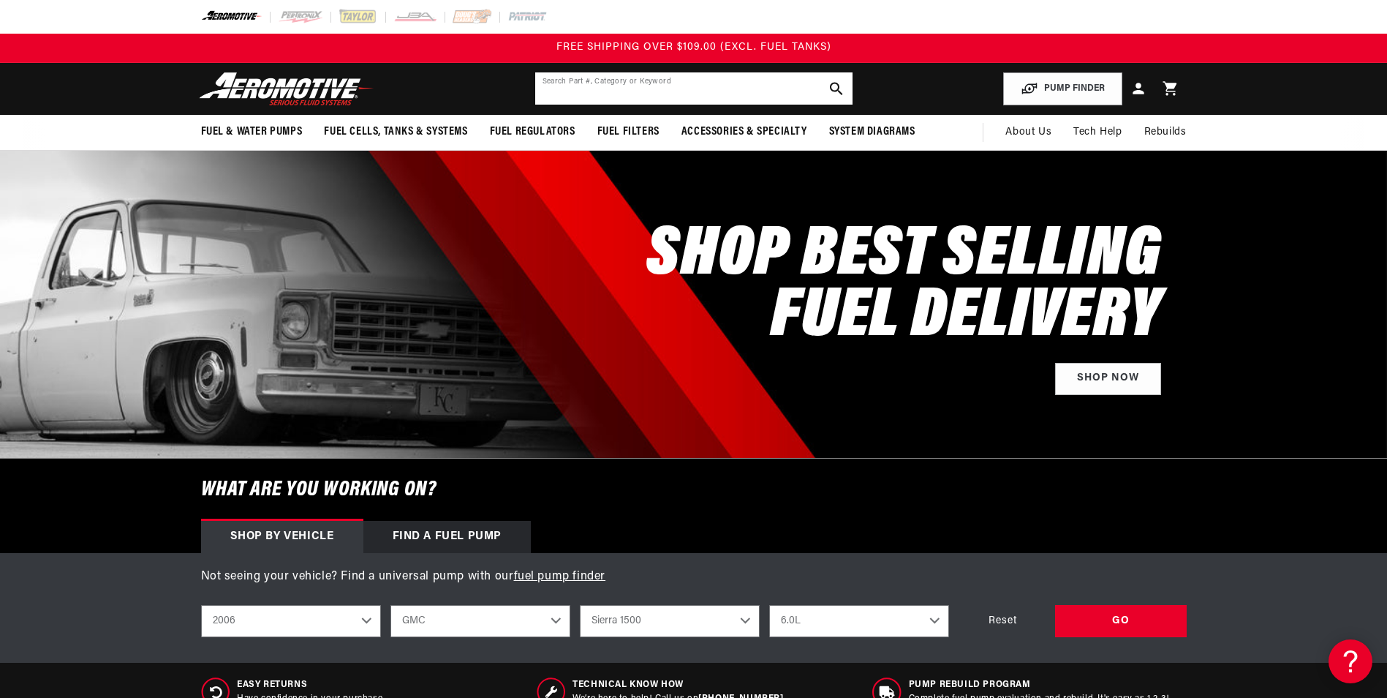
click at [586, 84] on input "text" at bounding box center [693, 88] width 317 height 32
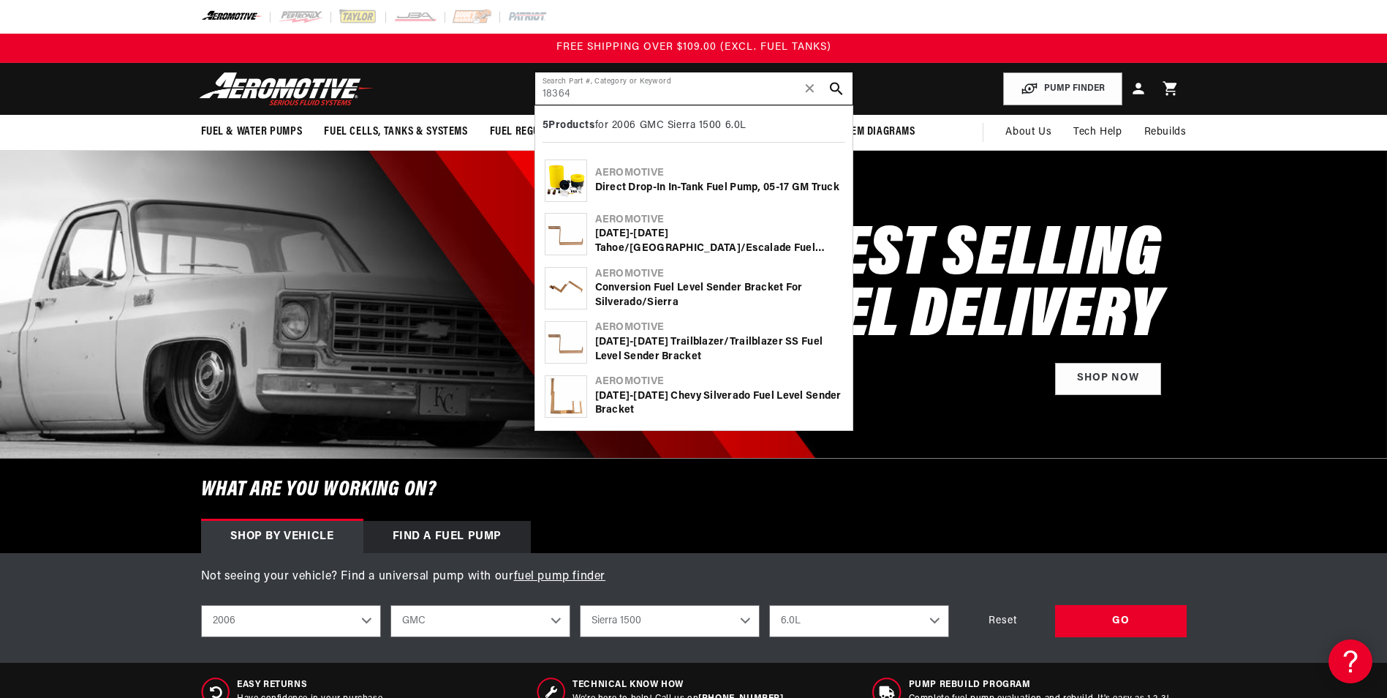
type input "18364"
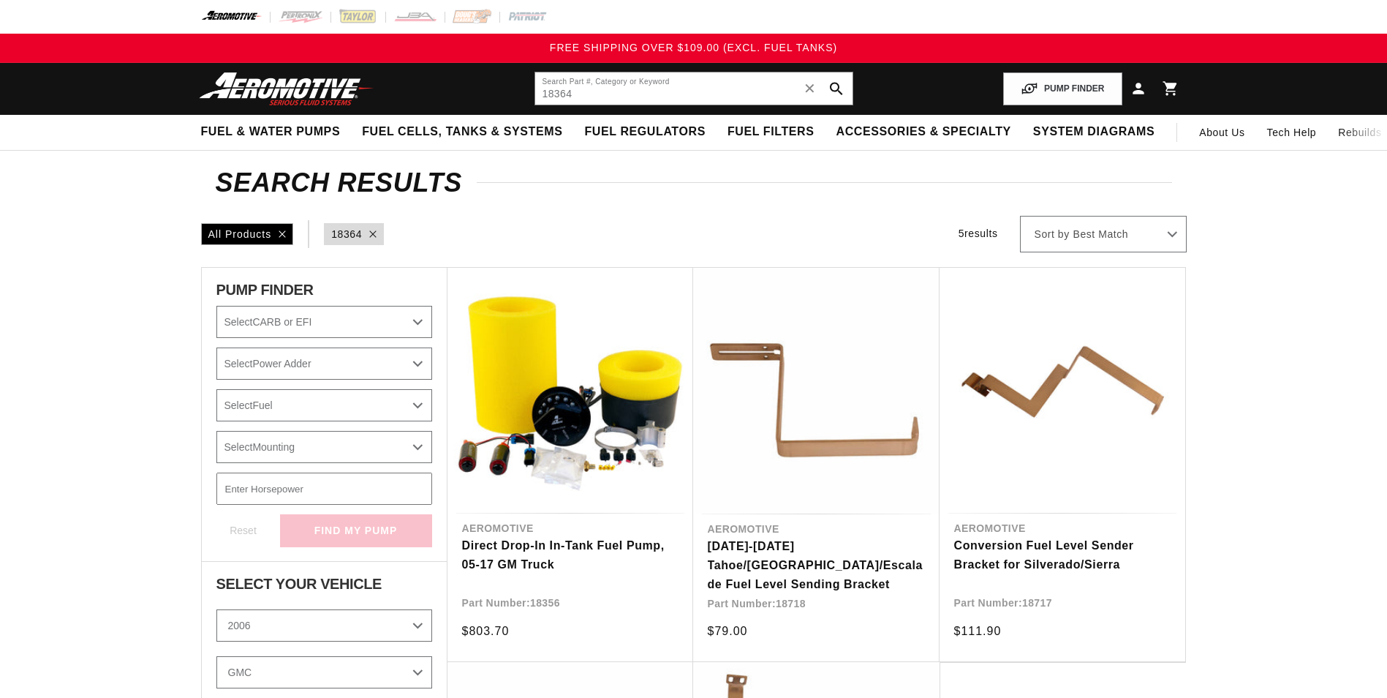
select select "2006"
select select "GMC"
select select "6.0L"
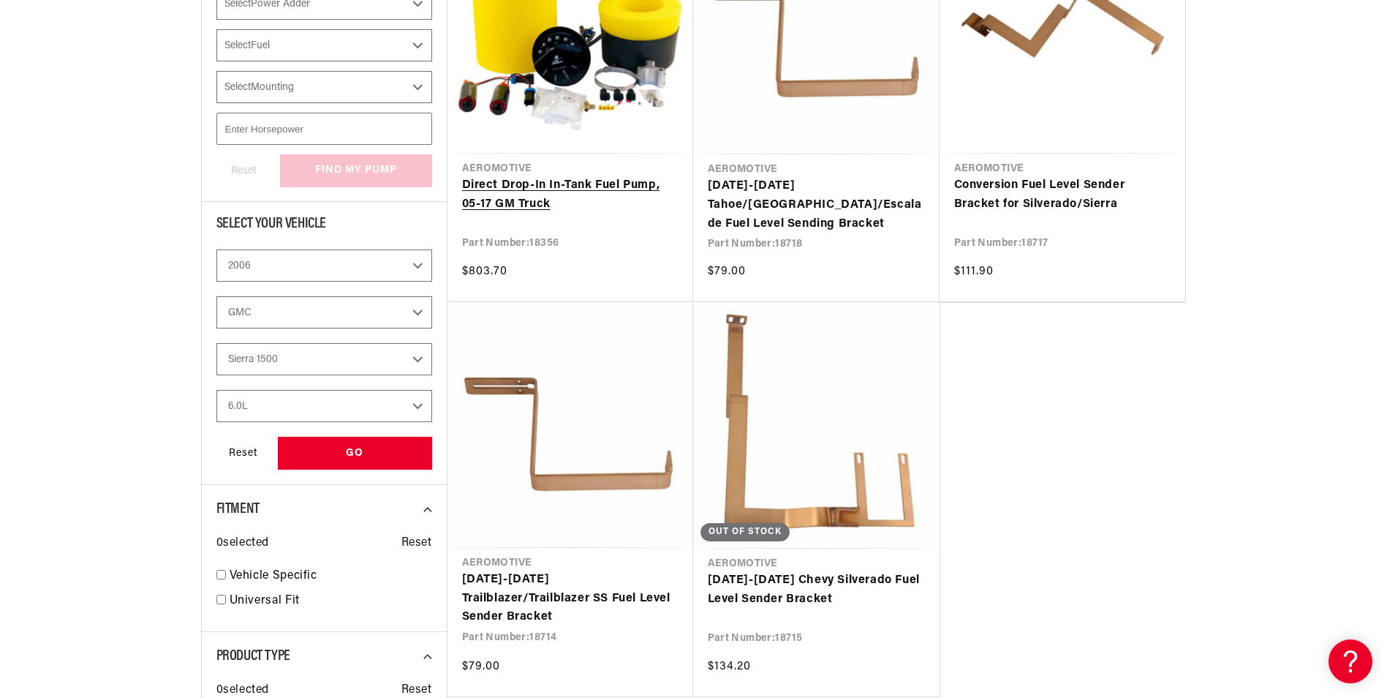
scroll to position [366, 0]
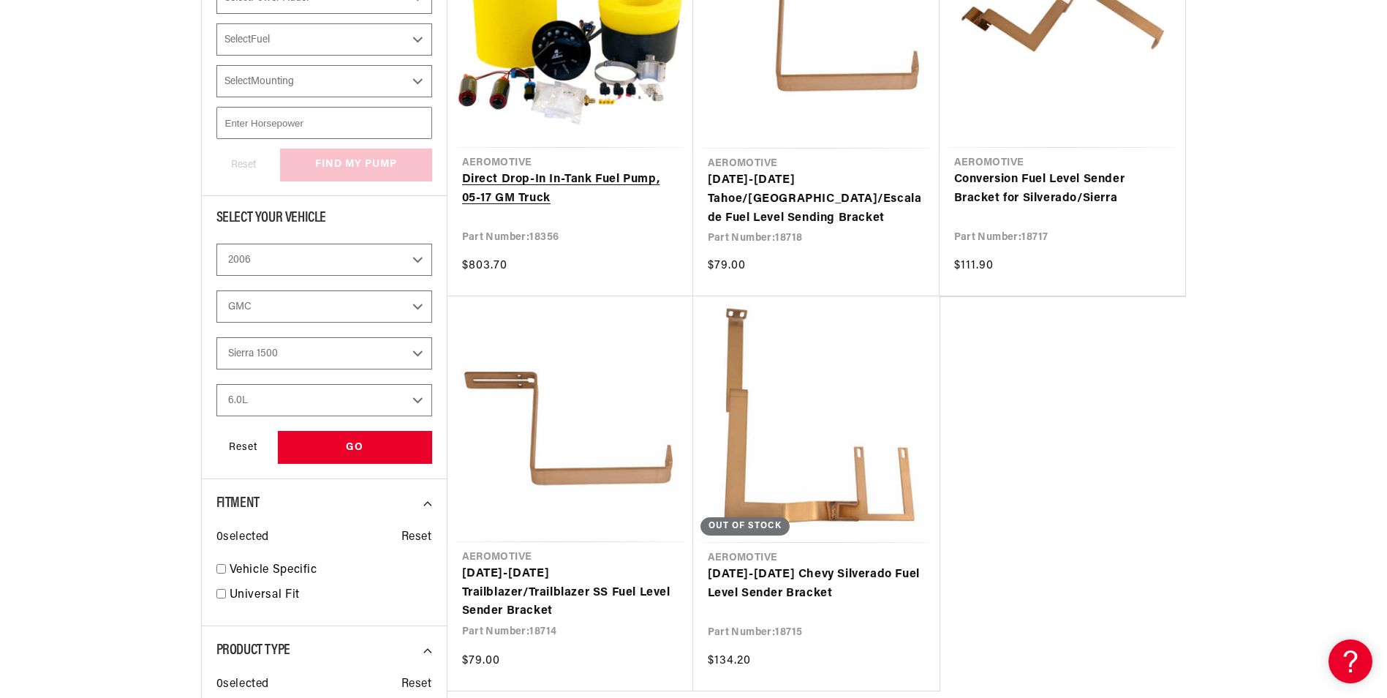
click at [488, 182] on link "Direct Drop-In In-Tank Fuel Pump, 05-17 GM Truck" at bounding box center [570, 188] width 216 height 37
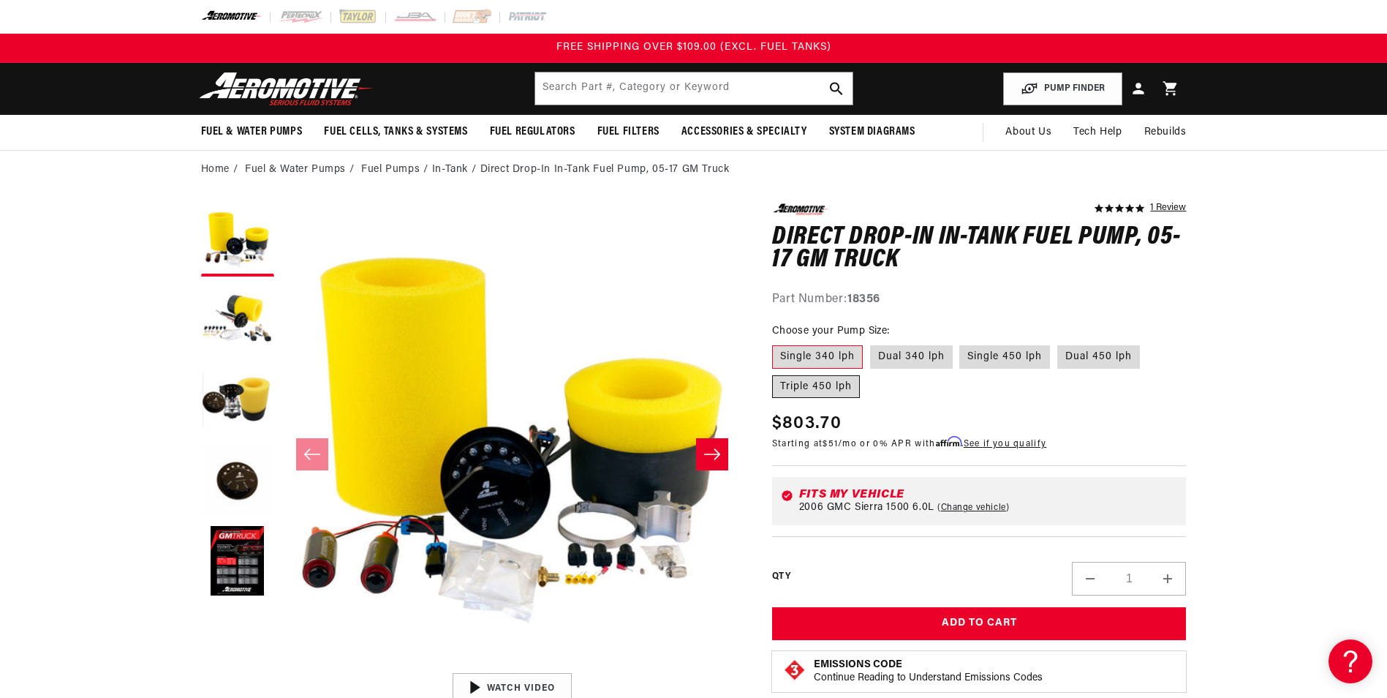
click at [837, 380] on label "Triple 450 lph" at bounding box center [816, 386] width 88 height 23
click at [1147, 343] on input "Triple 450 lph" at bounding box center [1147, 342] width 1 height 1
radio input "true"
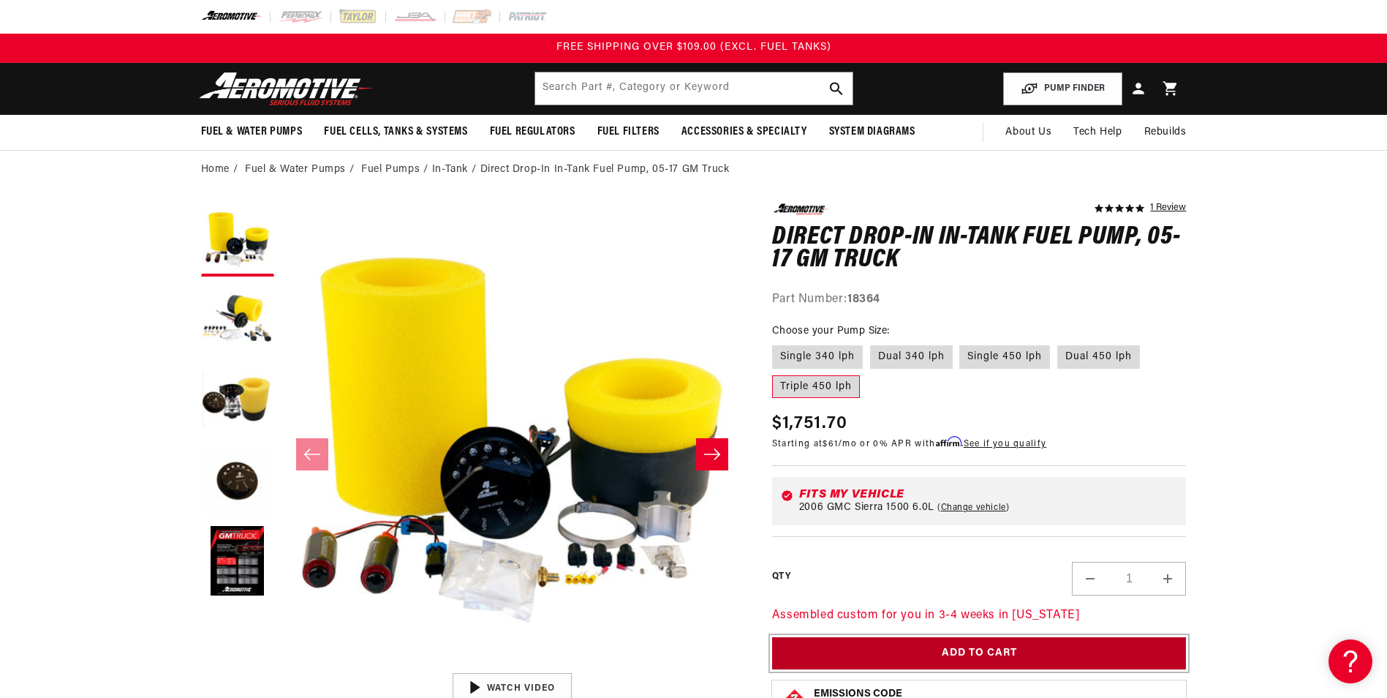
click at [833, 643] on button "Add to Cart" at bounding box center [979, 653] width 415 height 33
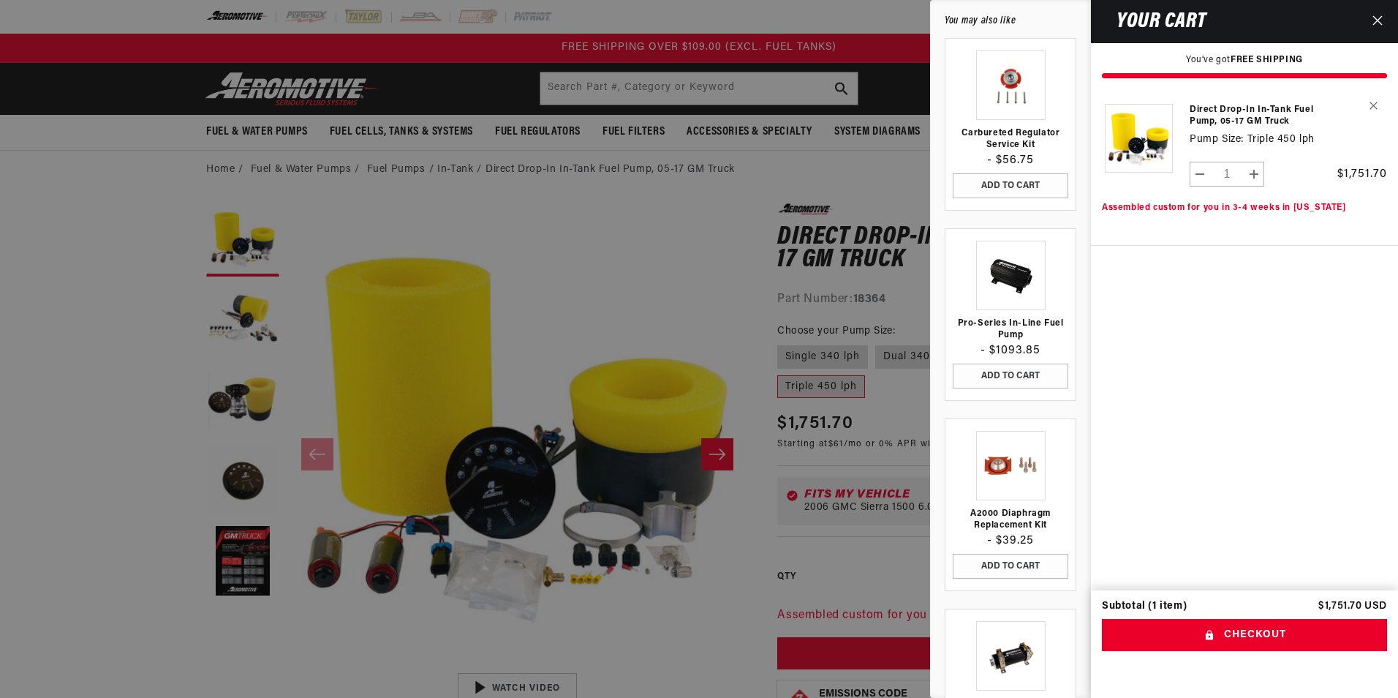
click at [41, 135] on div at bounding box center [699, 349] width 1398 height 698
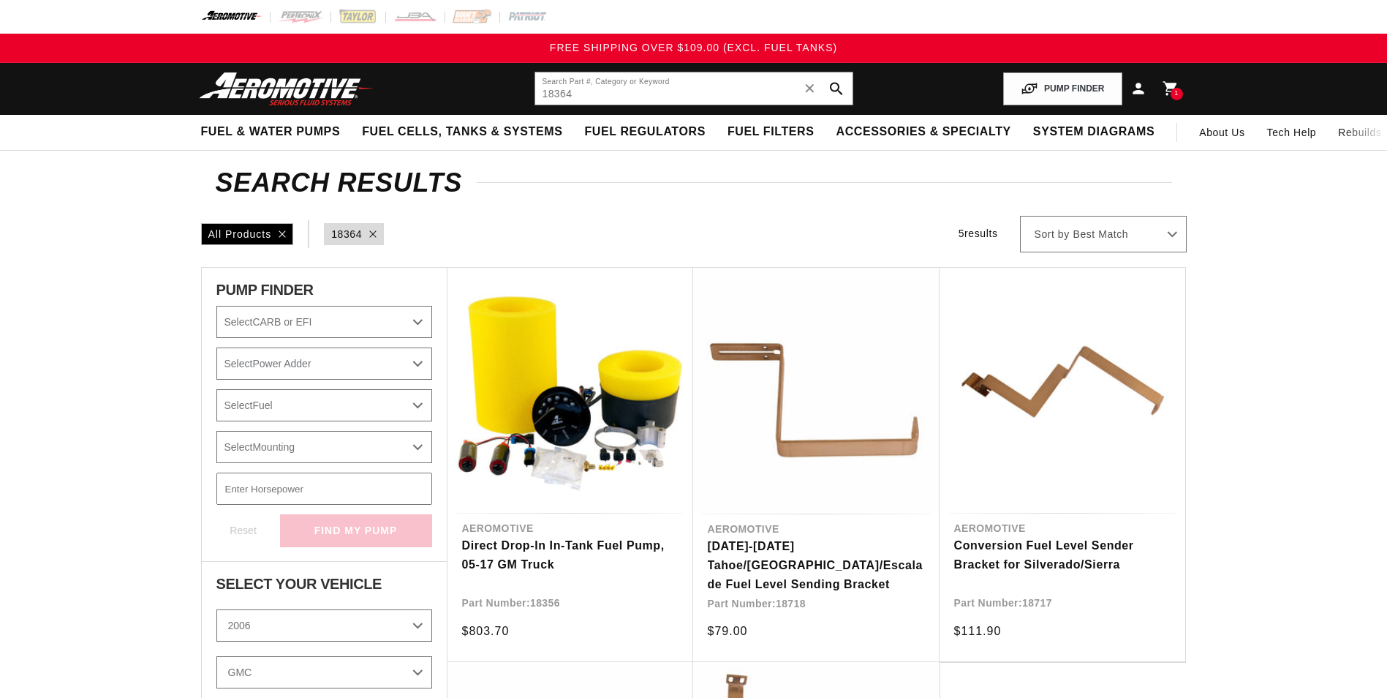
select select "2006"
select select "GMC"
select select "6.0L"
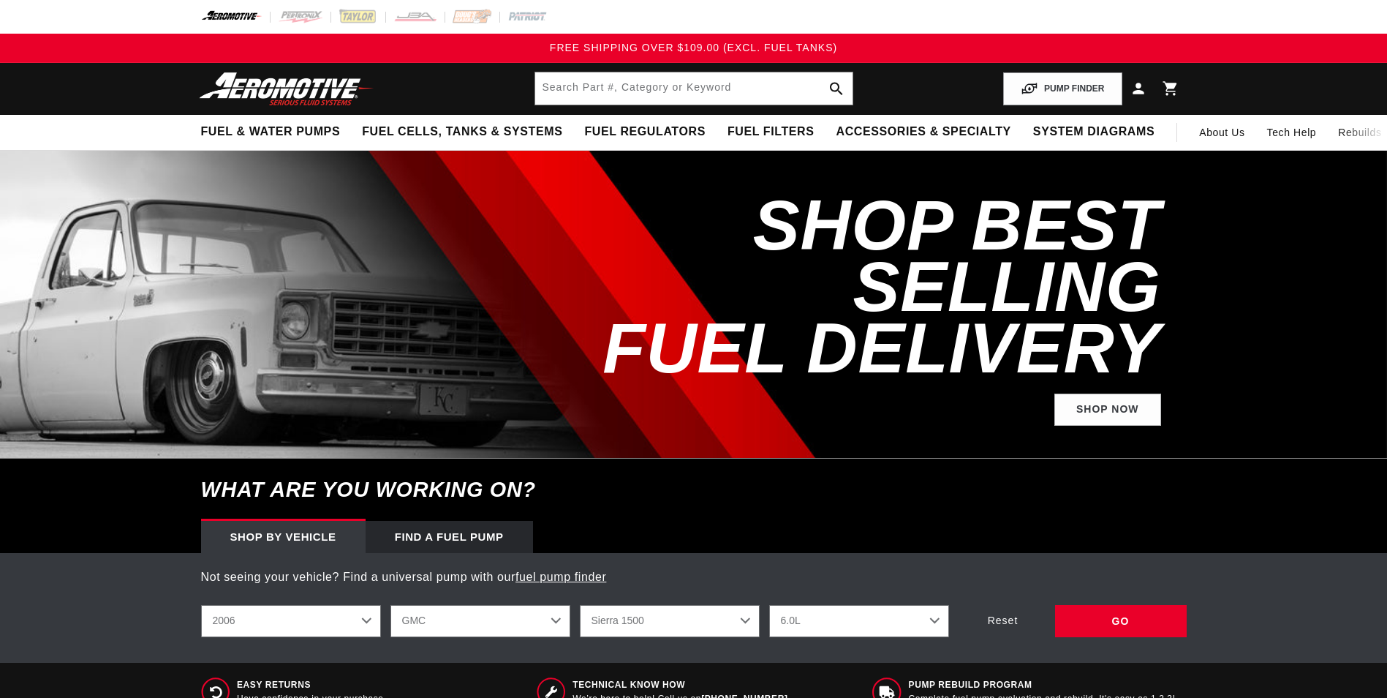
select select "2006"
select select "GMC"
select select "6.0L"
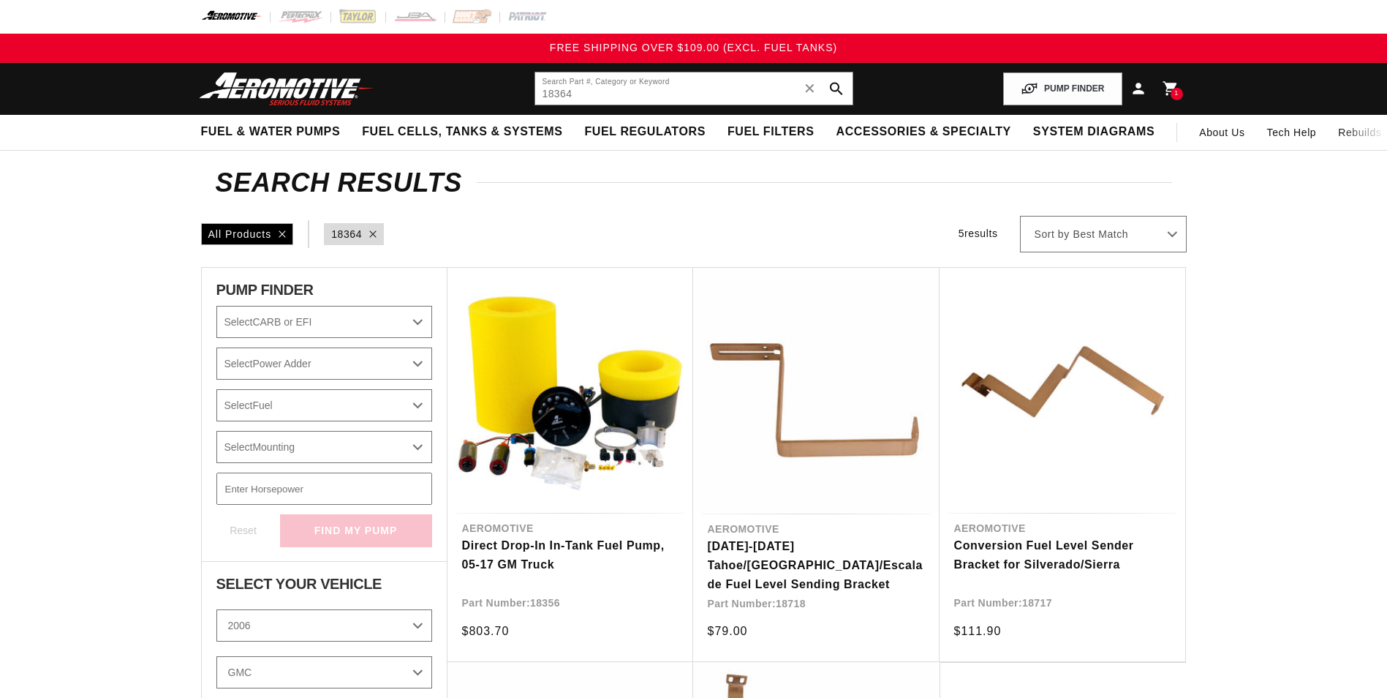
select select "2006"
select select "GMC"
select select "6.0L"
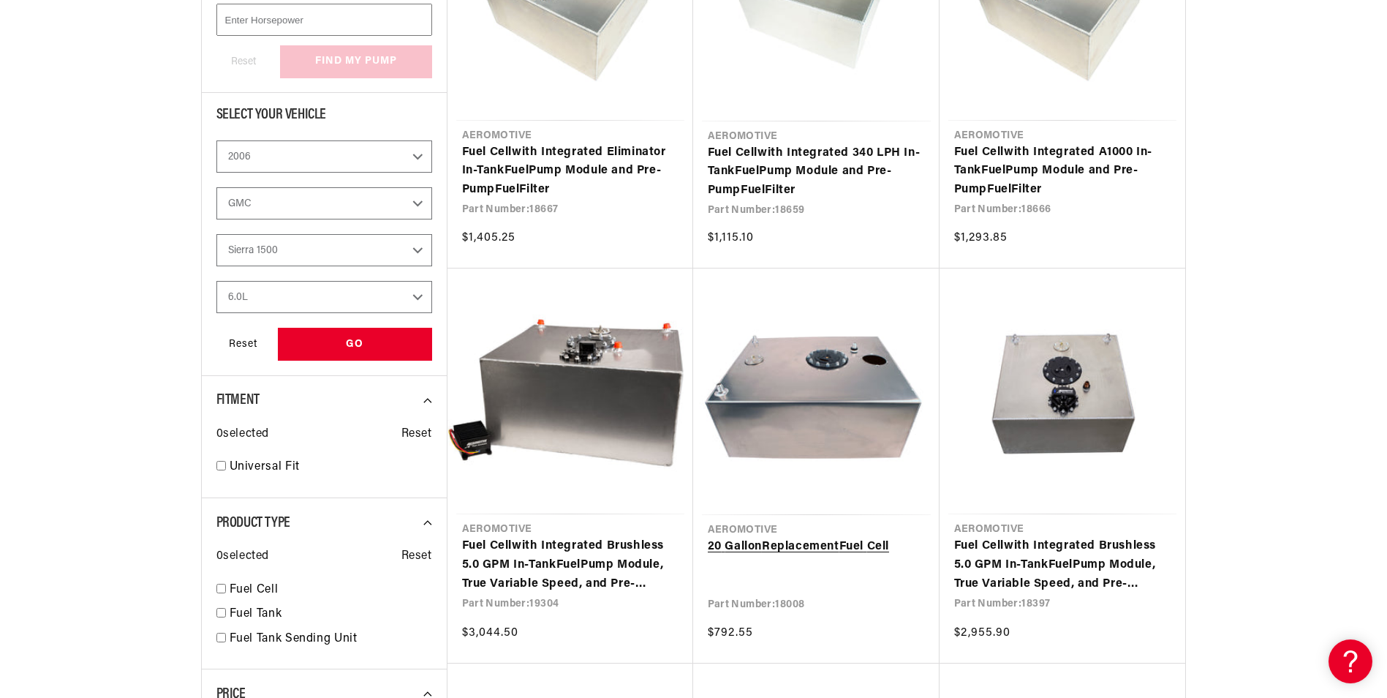
scroll to position [513, 0]
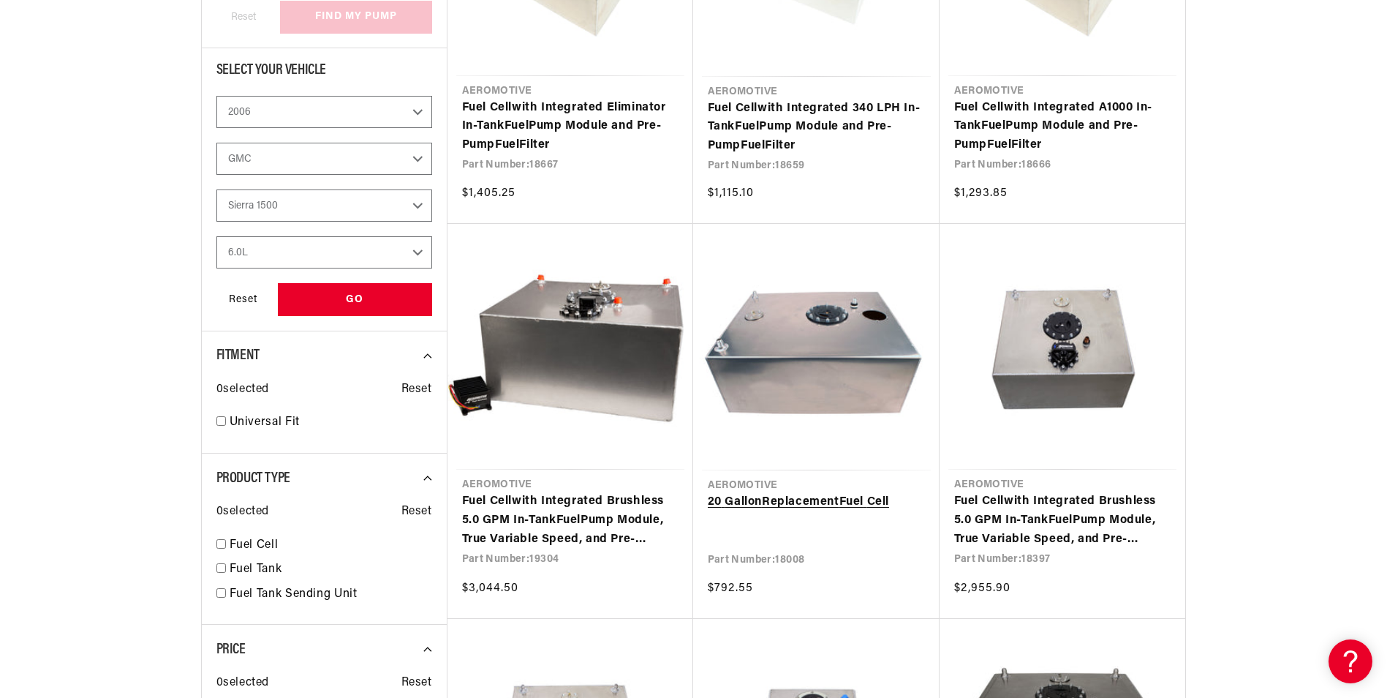
click at [829, 493] on link "20 Gallon Replacement Fuel Cell" at bounding box center [816, 502] width 217 height 19
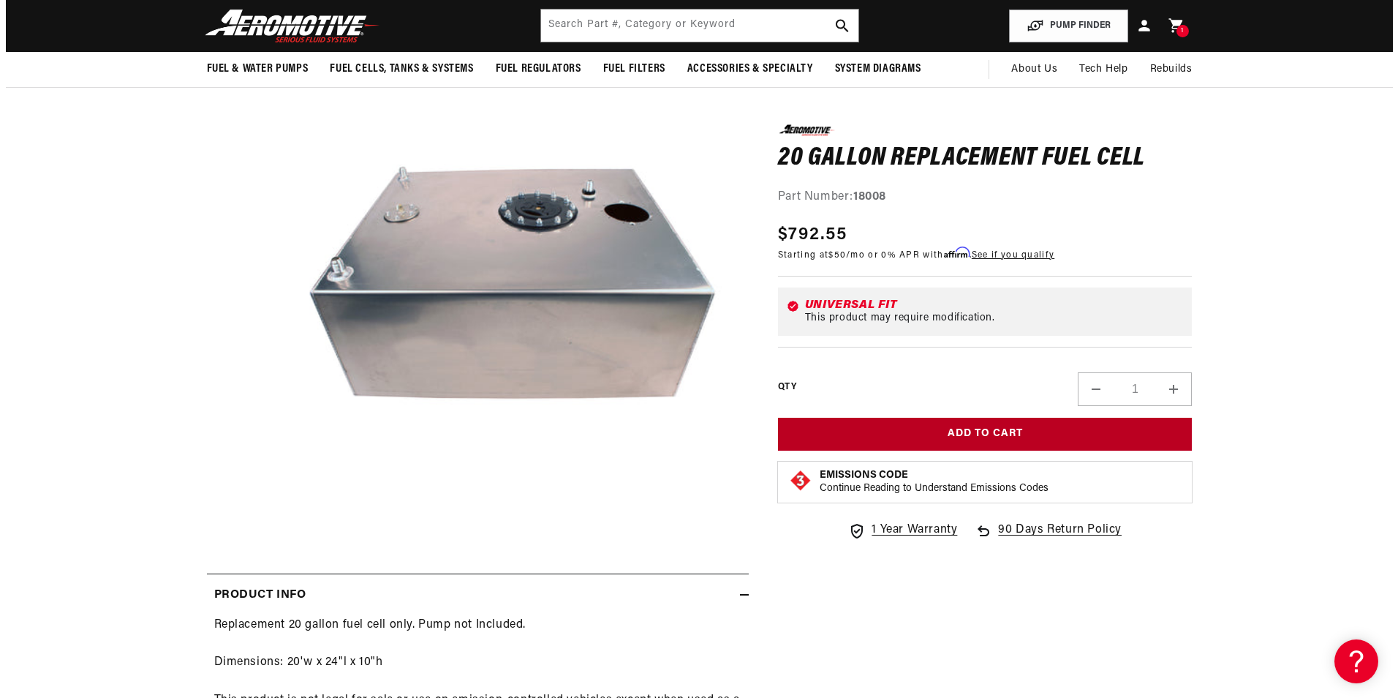
scroll to position [146, 0]
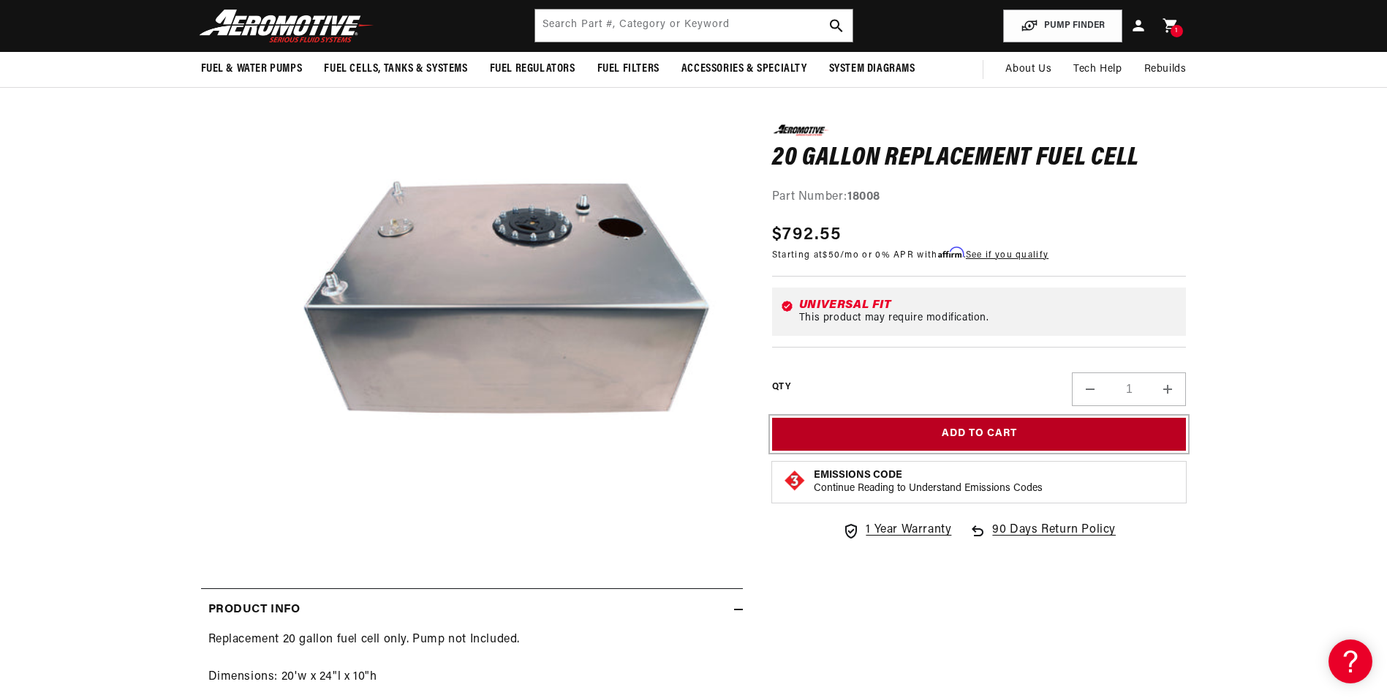
click at [937, 431] on button "Add to Cart" at bounding box center [979, 434] width 415 height 33
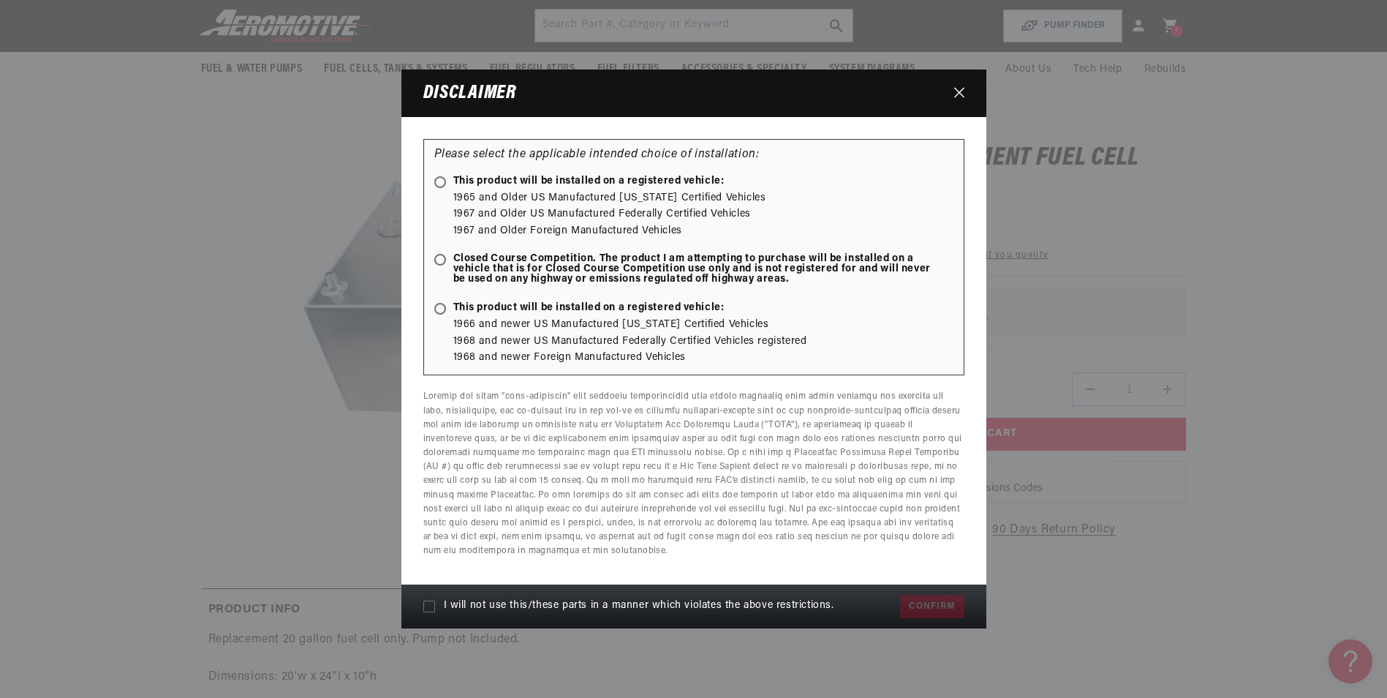
click at [426, 597] on label "I will not use this/these parts in a manner which violates the above restrictio…" at bounding box center [658, 606] width 470 height 26
click at [426, 600] on input "I will not use this/these parts in a manner which violates the above restrictio…" at bounding box center [429, 606] width 12 height 12
checkbox input "true"
click at [438, 258] on ellipse at bounding box center [440, 260] width 7 height 7
click at [438, 258] on input "Closed Course Competition. The product I am attempting to purchase will be inst…" at bounding box center [443, 261] width 10 height 10
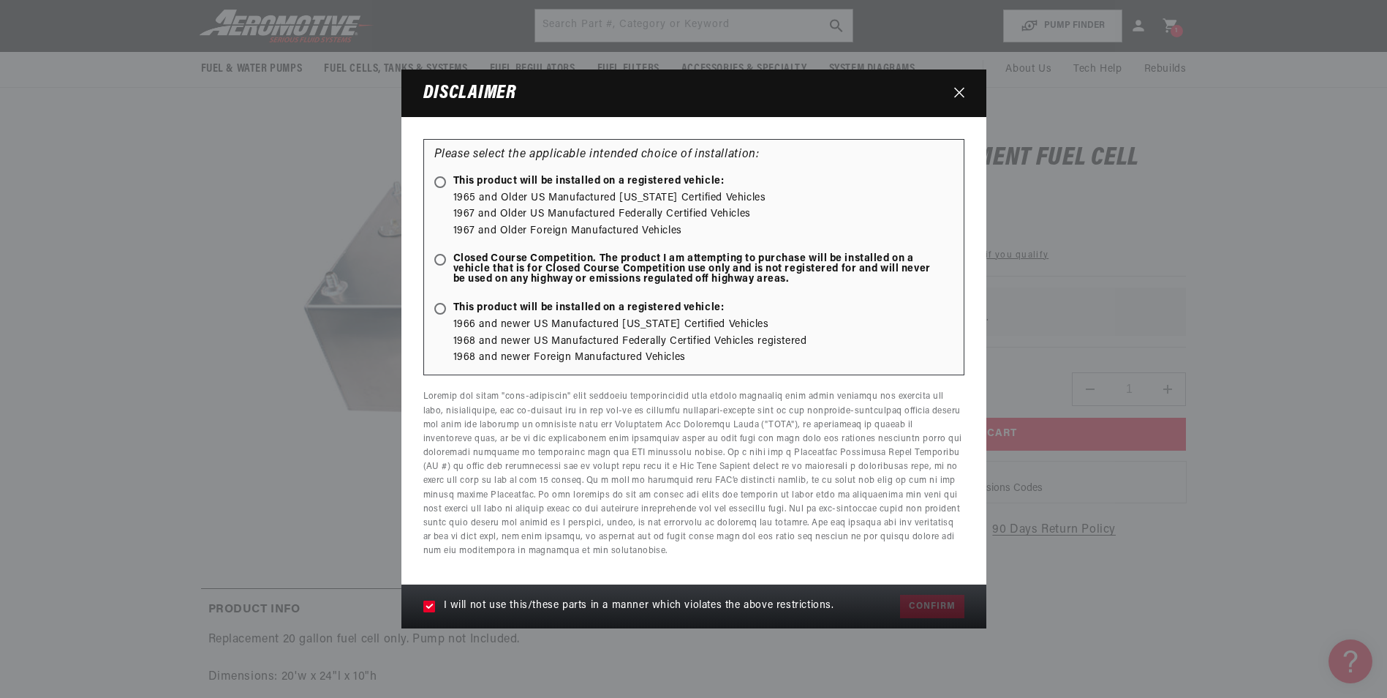
radio input "true"
click at [445, 181] on span at bounding box center [440, 182] width 12 height 12
click at [445, 181] on input "This product will be installed on a registered vehicle:" at bounding box center [443, 183] width 10 height 10
radio input "true"
click at [932, 604] on button "Confirm" at bounding box center [932, 605] width 64 height 23
